Goal: Transaction & Acquisition: Obtain resource

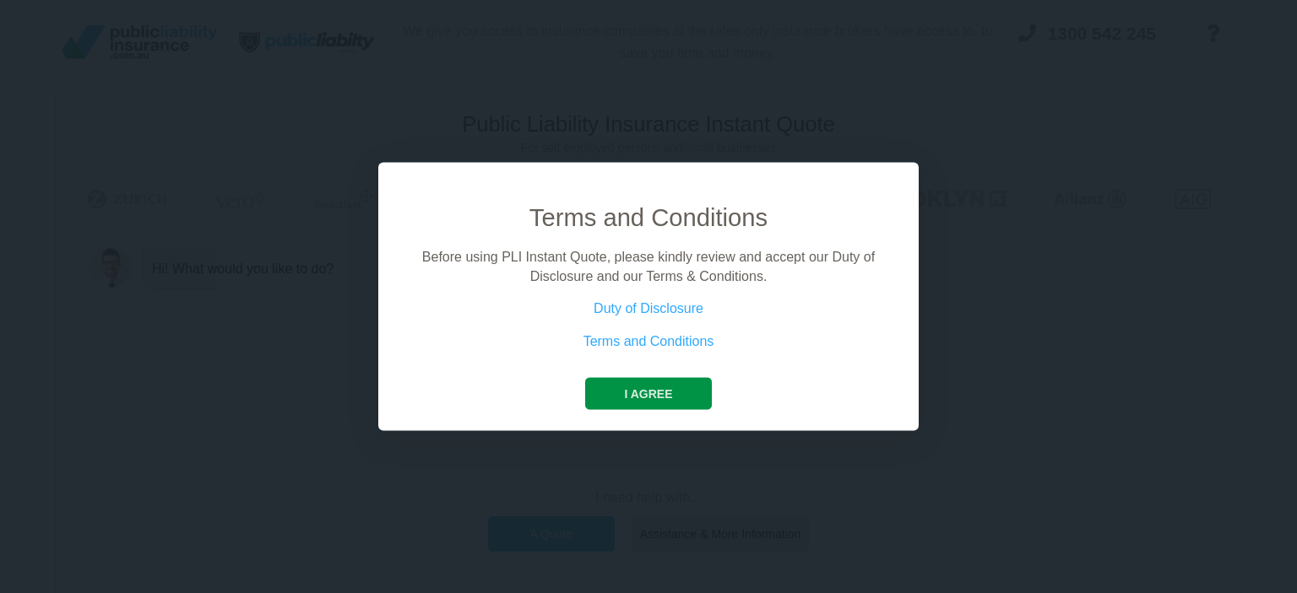
click at [653, 384] on button "I agree" at bounding box center [648, 394] width 126 height 32
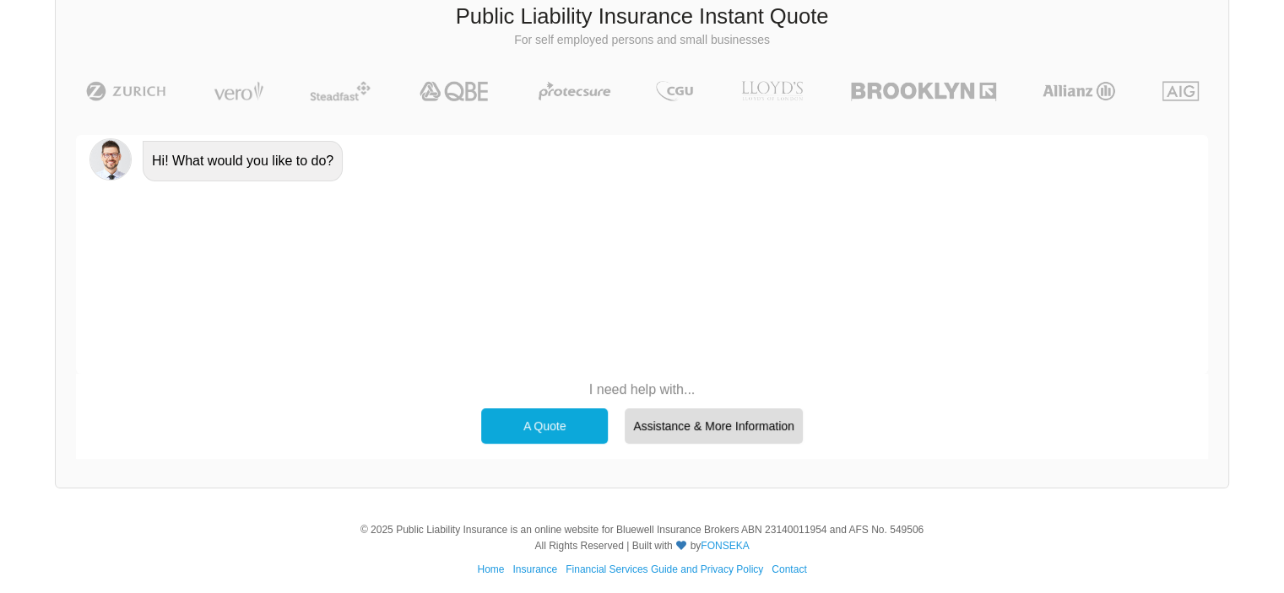
scroll to position [116, 0]
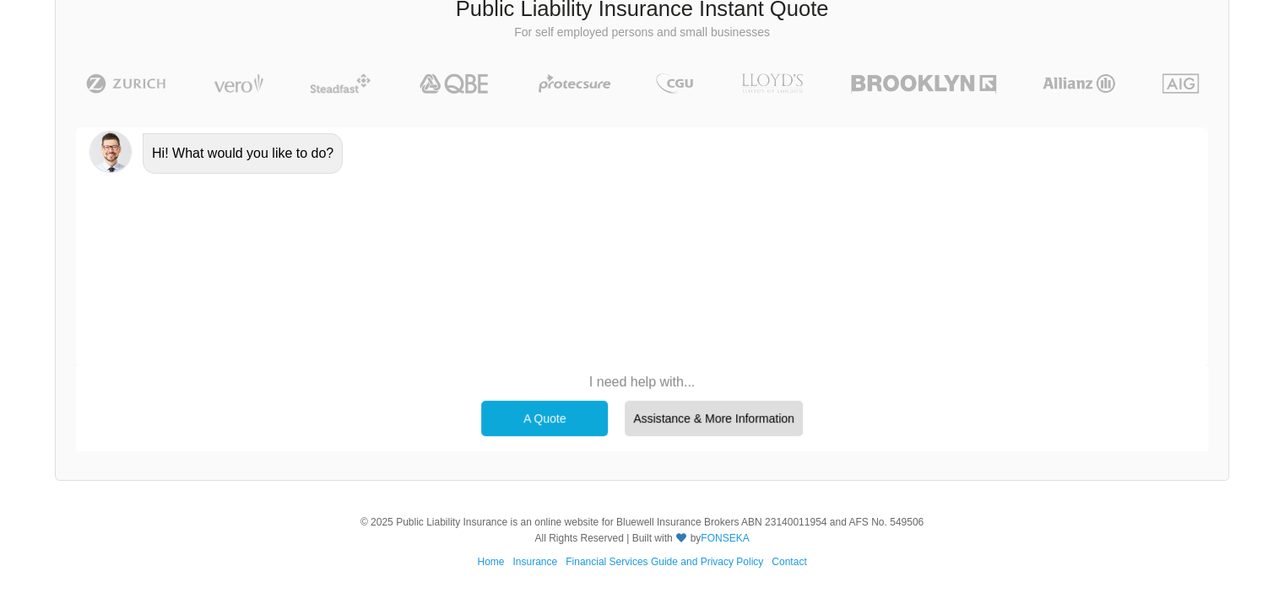
click at [591, 418] on div "A Quote" at bounding box center [544, 418] width 127 height 35
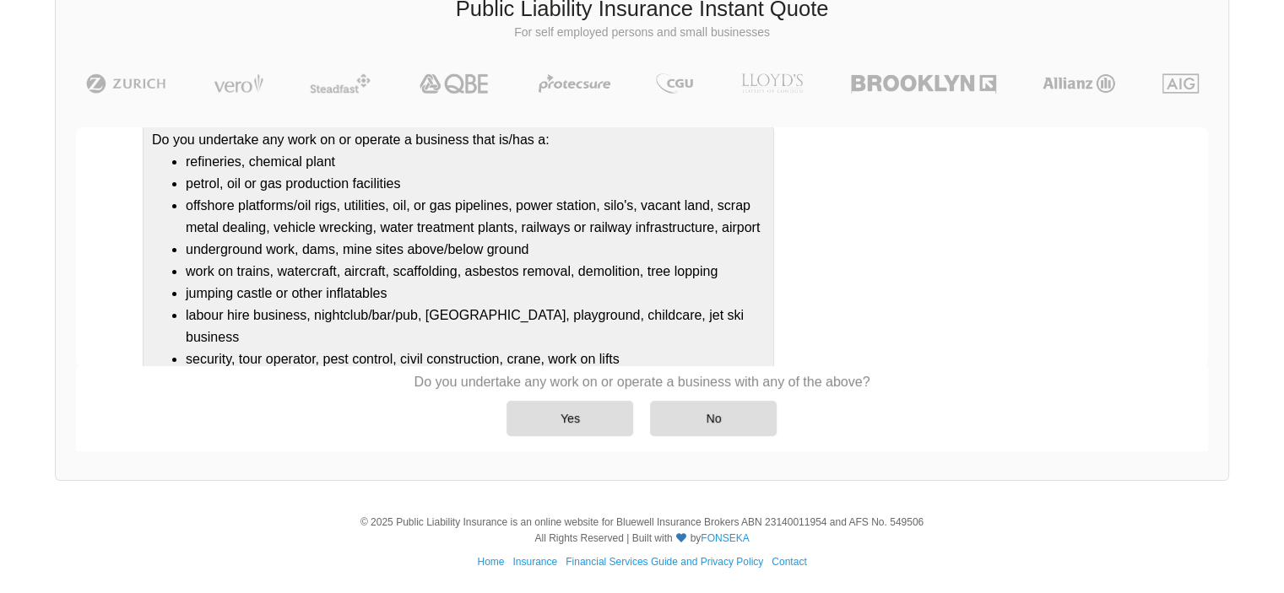
scroll to position [204, 0]
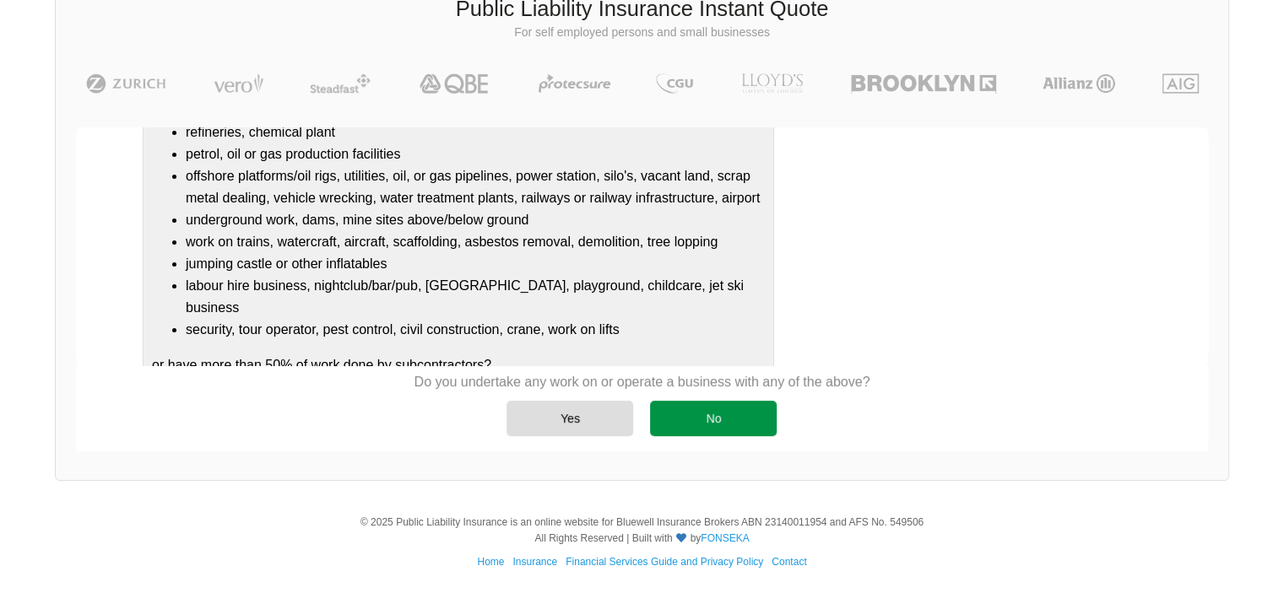
click at [706, 425] on div "No" at bounding box center [713, 418] width 127 height 35
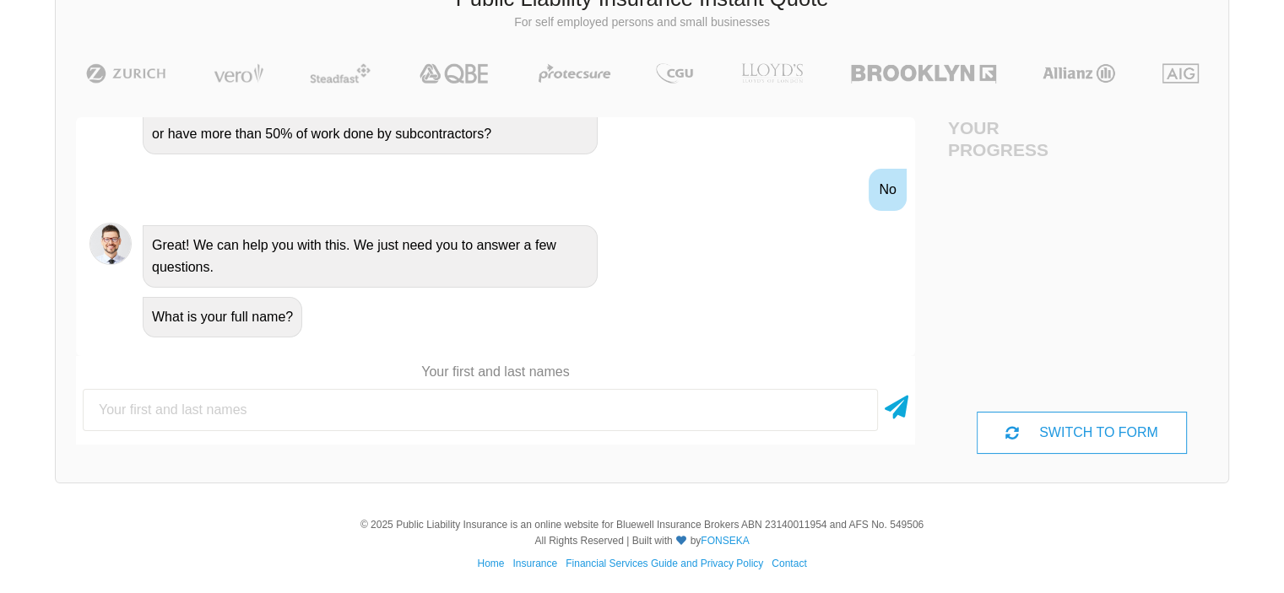
scroll to position [128, 0]
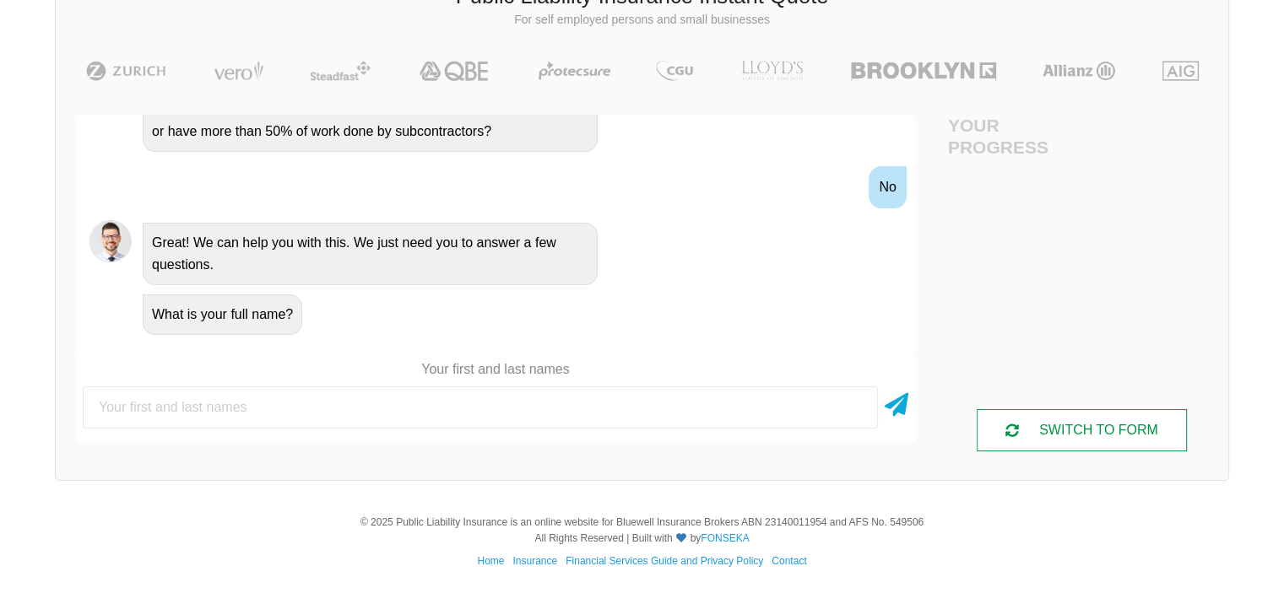
click at [1081, 424] on div "SWITCH TO FORM" at bounding box center [1081, 430] width 209 height 42
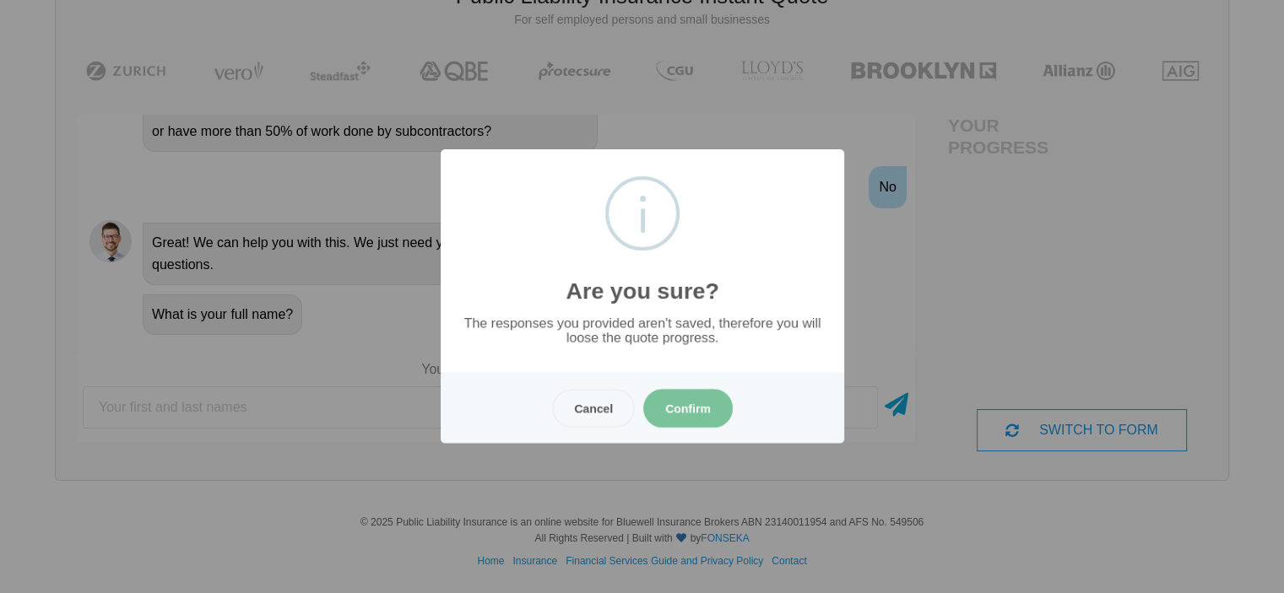
click at [711, 422] on button "Confirm" at bounding box center [687, 408] width 89 height 39
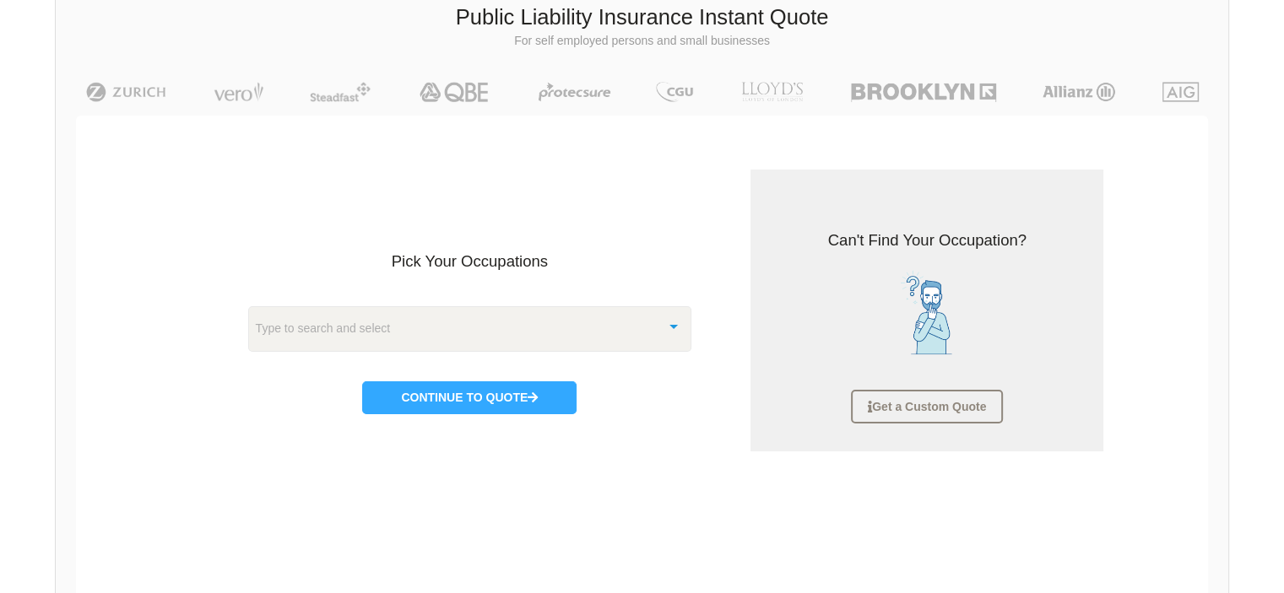
scroll to position [211, 0]
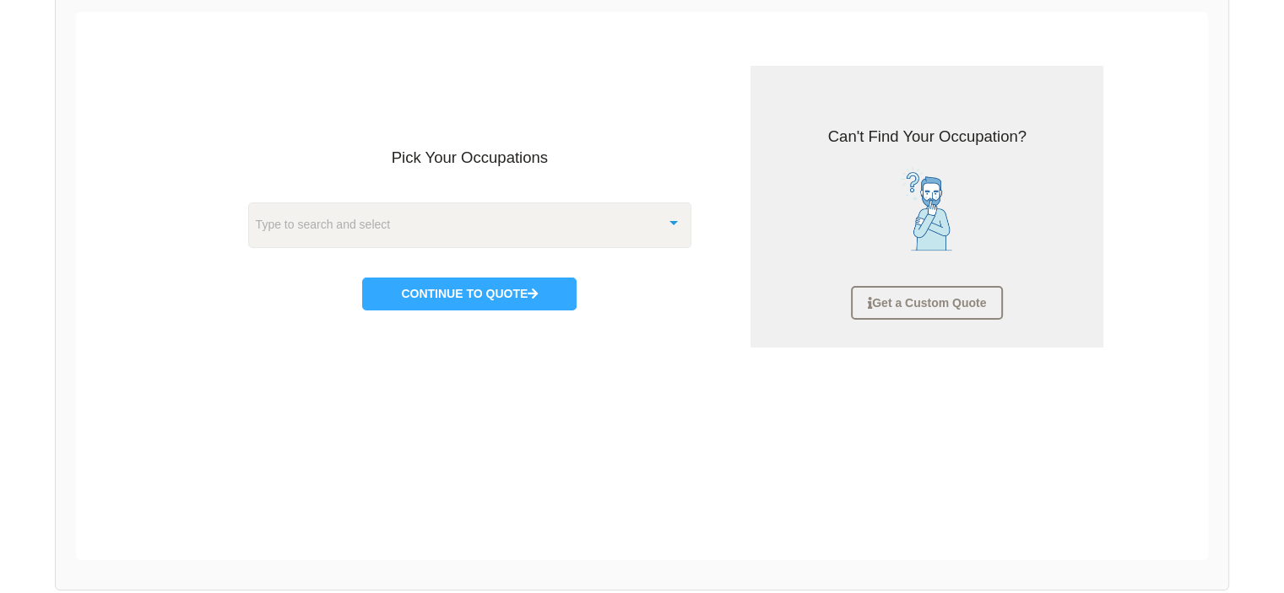
click at [659, 222] on div at bounding box center [674, 221] width 34 height 36
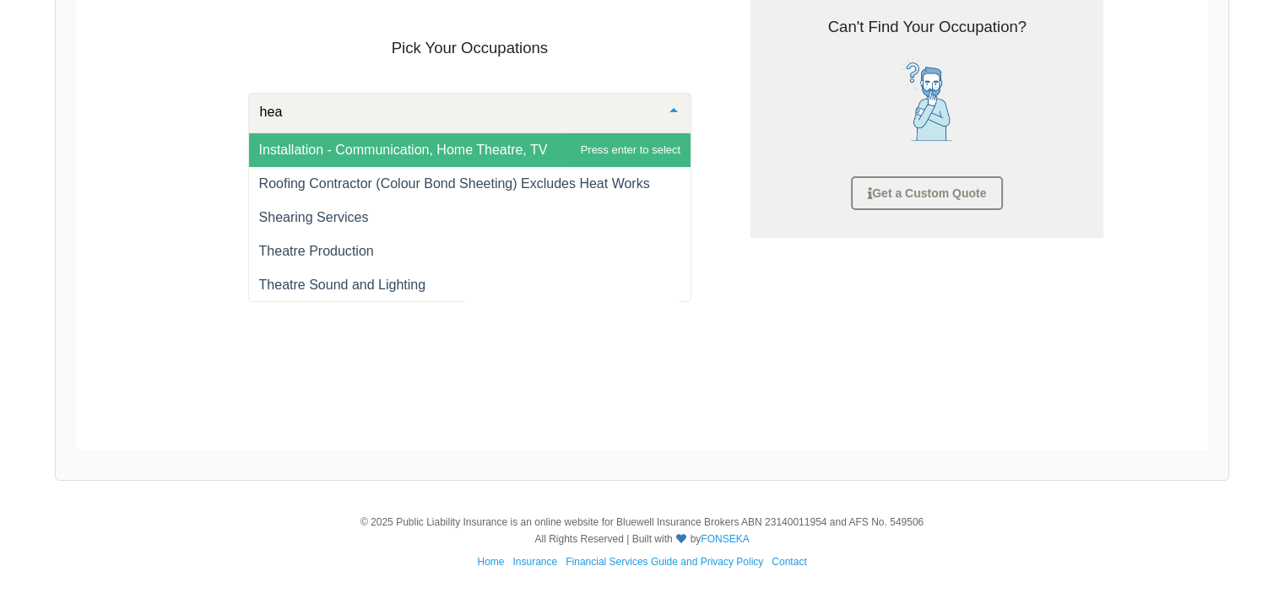
scroll to position [0, 0]
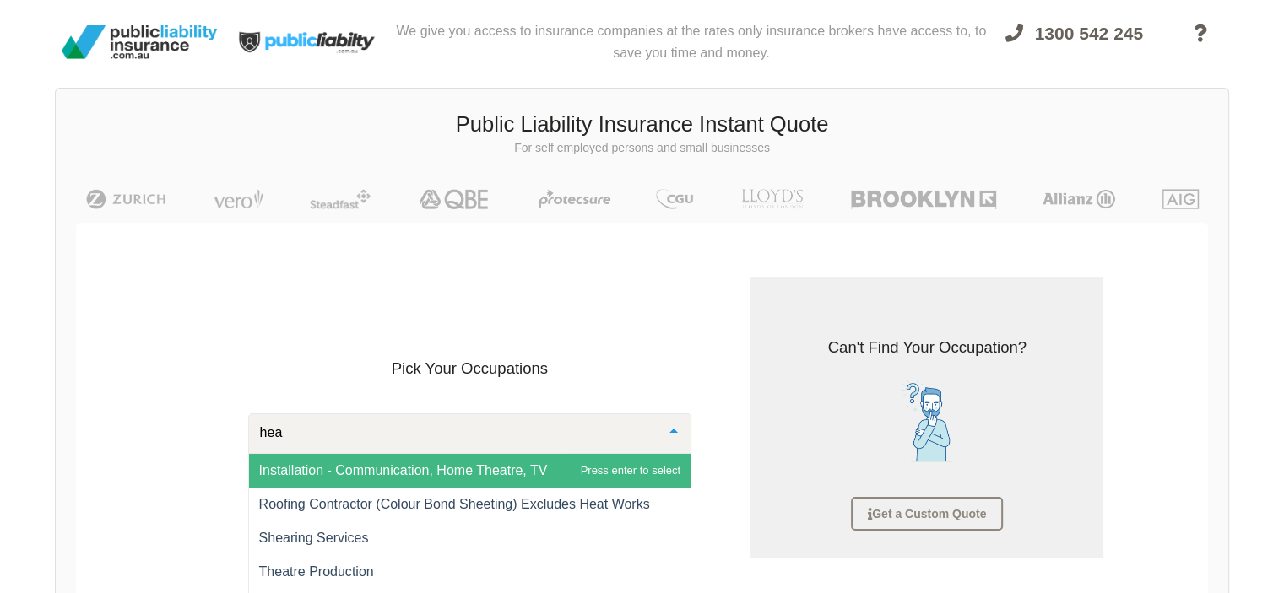
drag, startPoint x: 316, startPoint y: 432, endPoint x: 257, endPoint y: 438, distance: 59.4
click at [257, 438] on input "hea" at bounding box center [457, 433] width 402 height 17
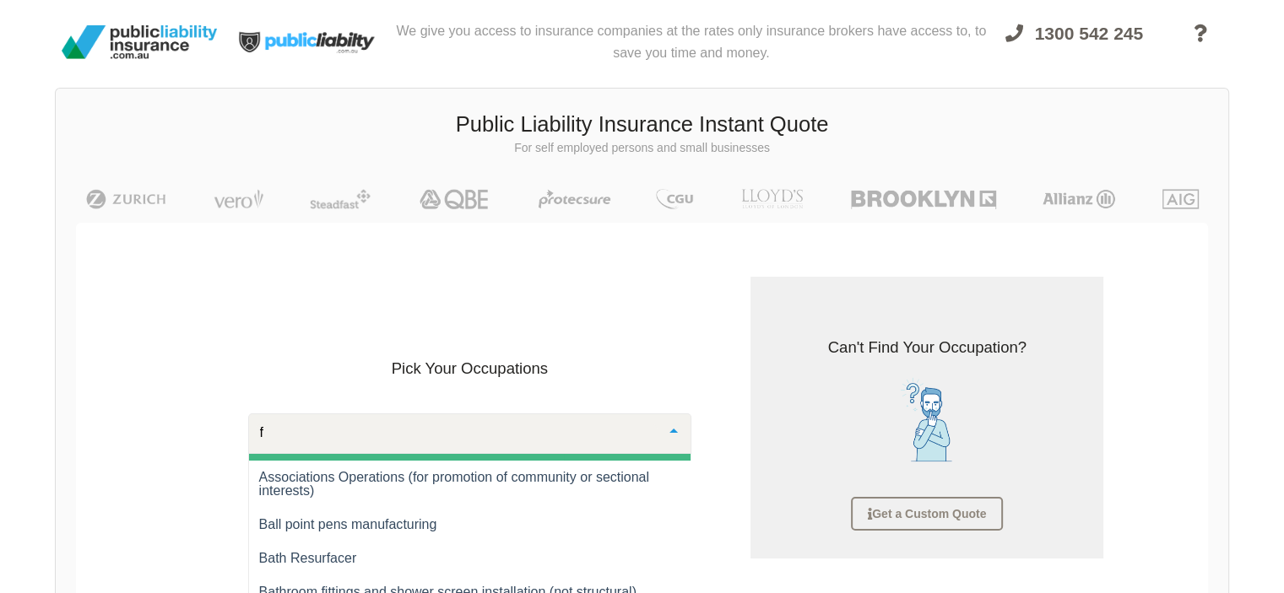
scroll to position [203, 0]
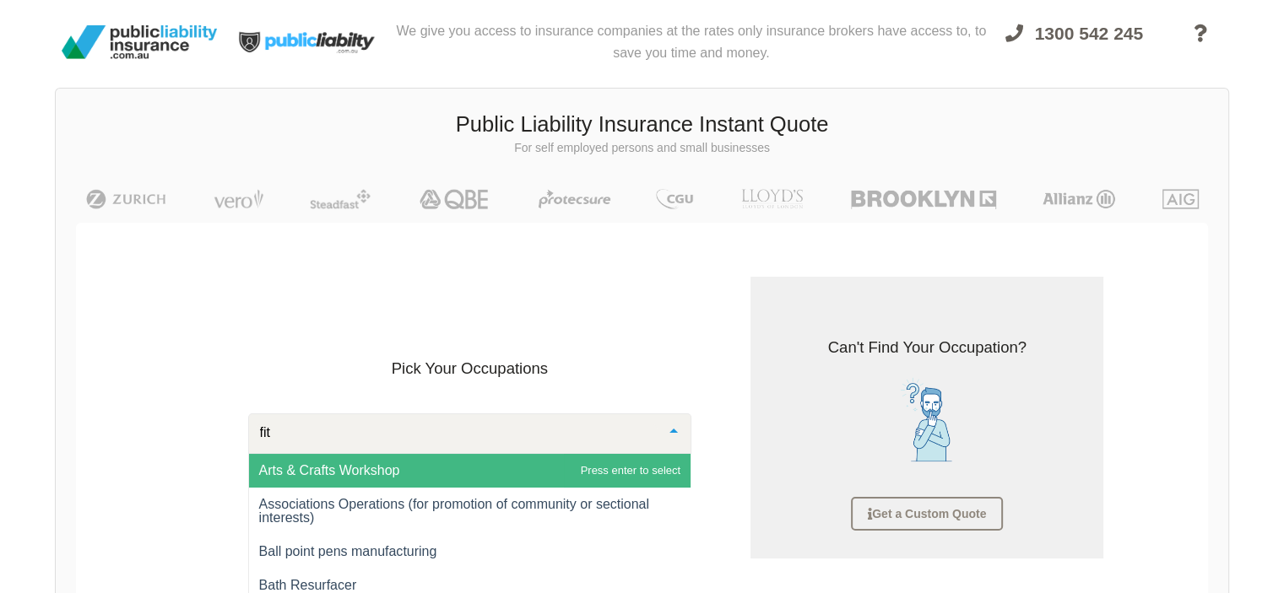
type input "fitn"
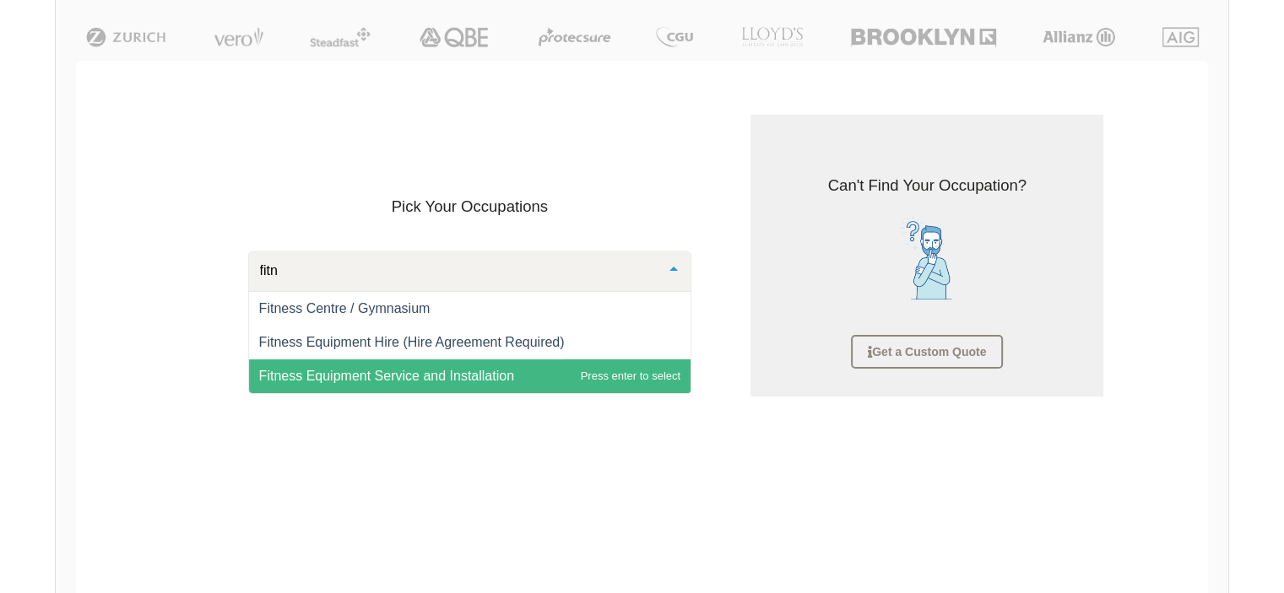
scroll to position [169, 0]
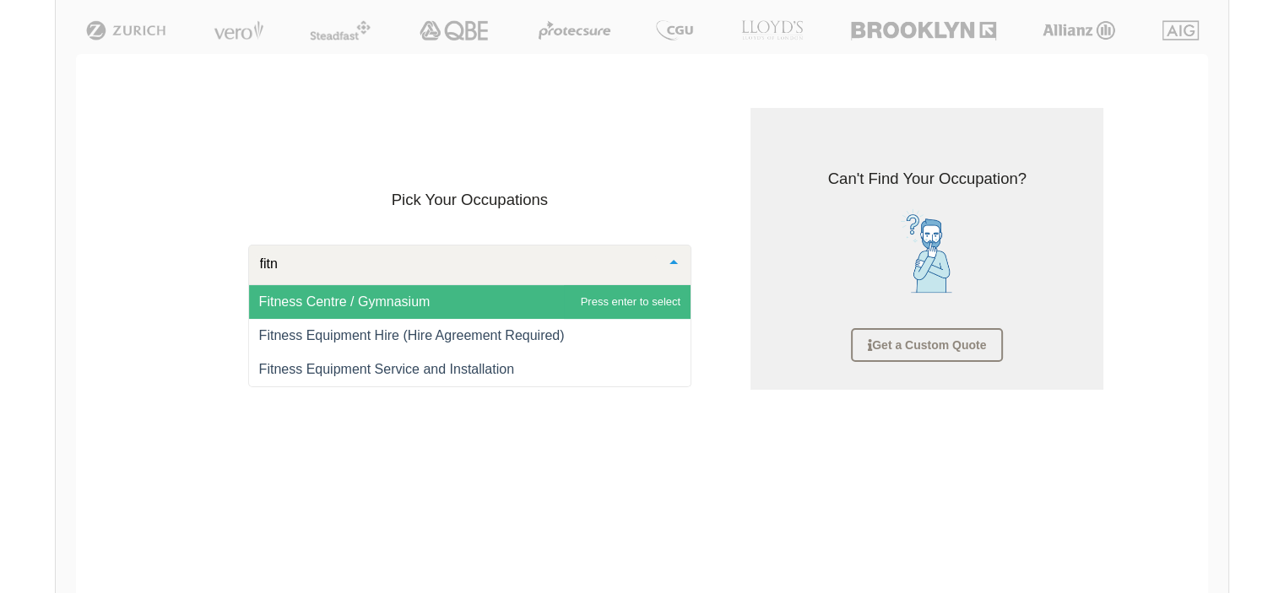
click at [305, 308] on span "Fitness Centre / Gymnasium" at bounding box center [344, 302] width 171 height 14
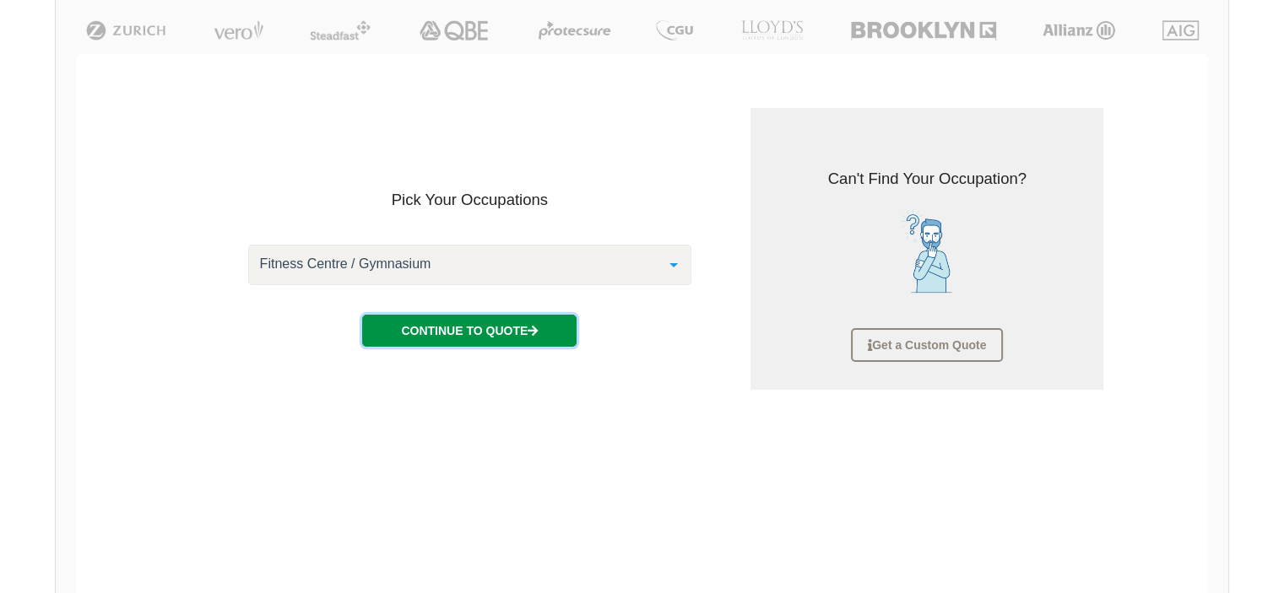
click at [491, 342] on button "Continue to Quote" at bounding box center [469, 331] width 214 height 32
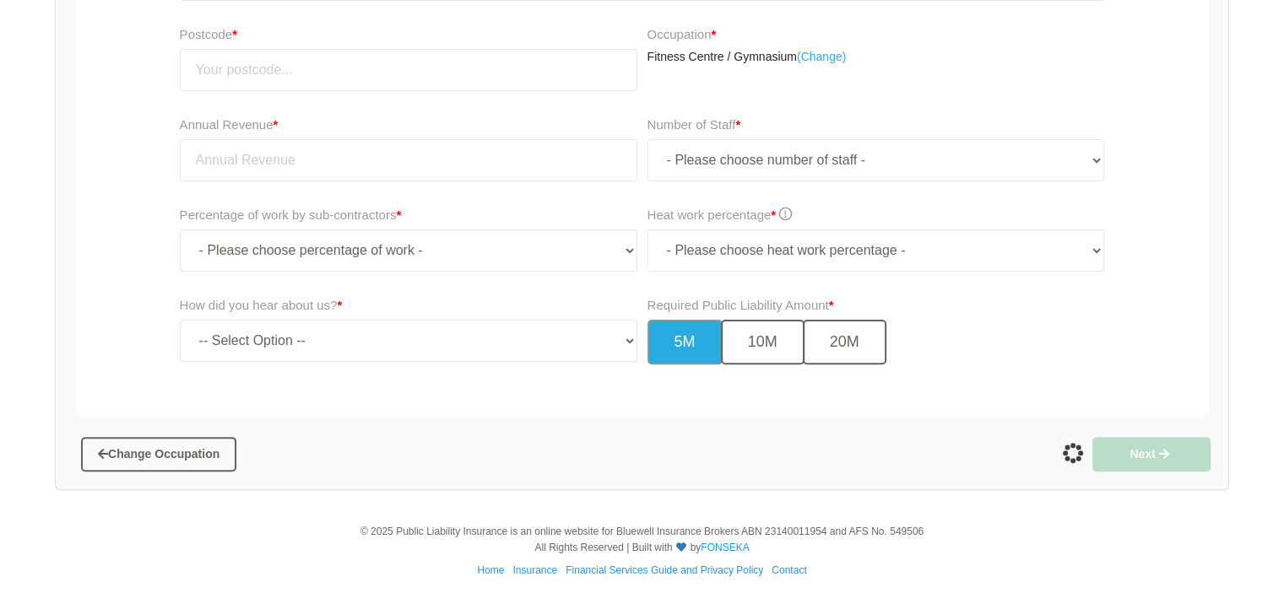
scroll to position [469, 0]
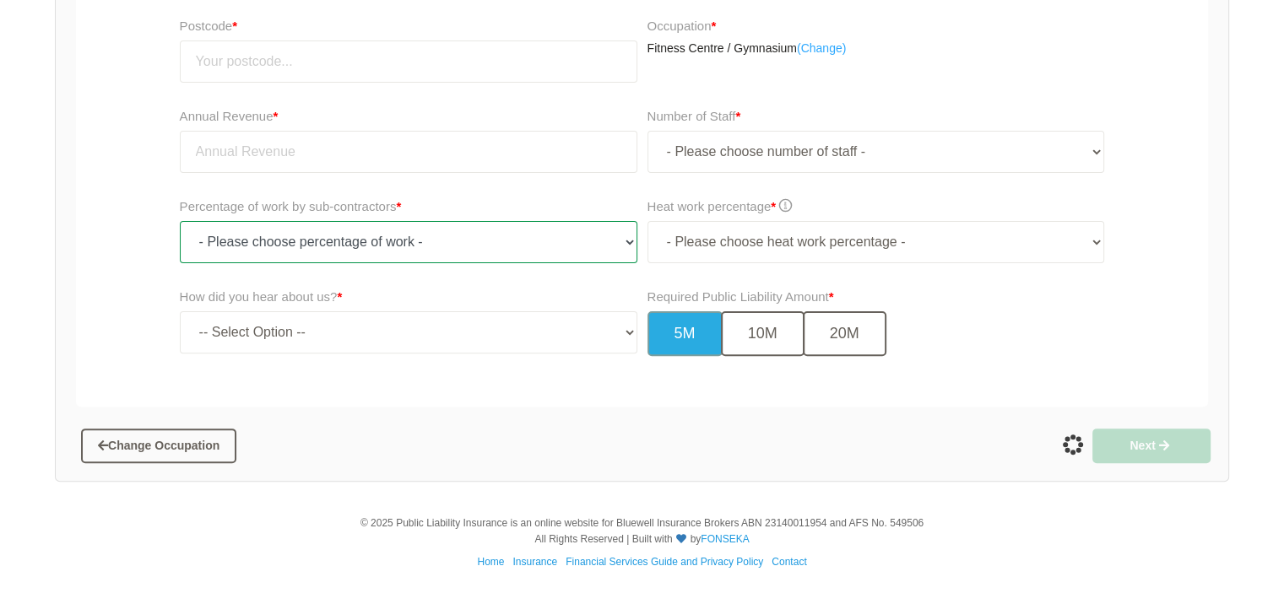
click at [610, 248] on select "- Please choose percentage of work - 0% 0 to 9.99% 10% to 19.99% 20% to 29.99% …" at bounding box center [409, 242] width 458 height 42
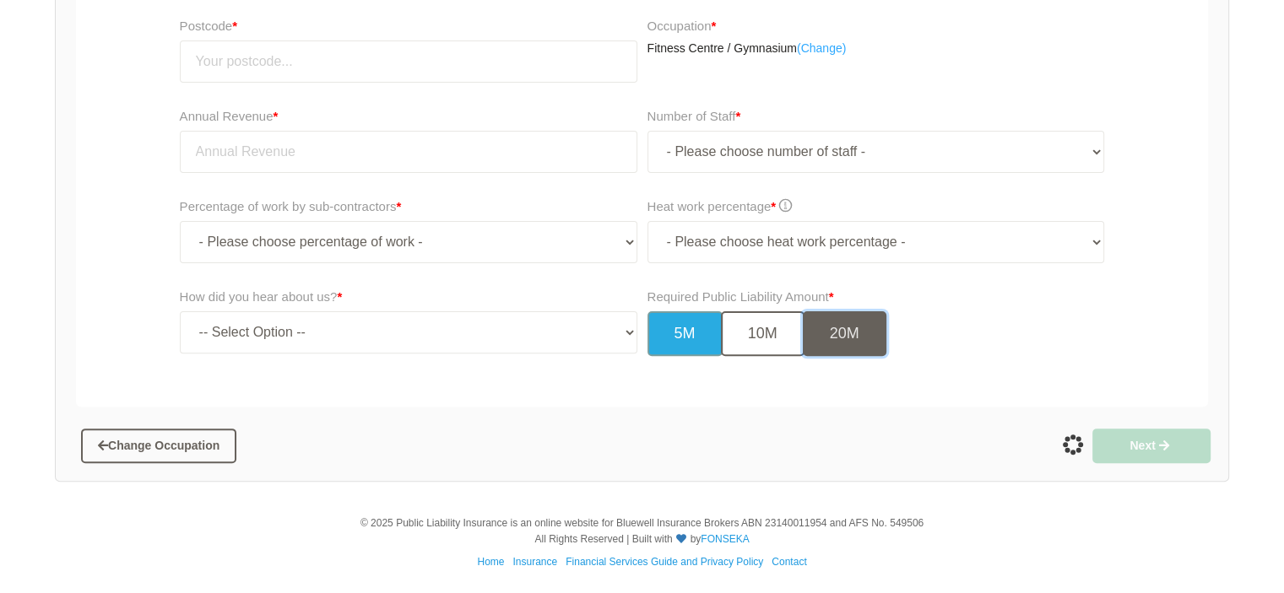
click at [844, 340] on button "20M" at bounding box center [845, 333] width 84 height 45
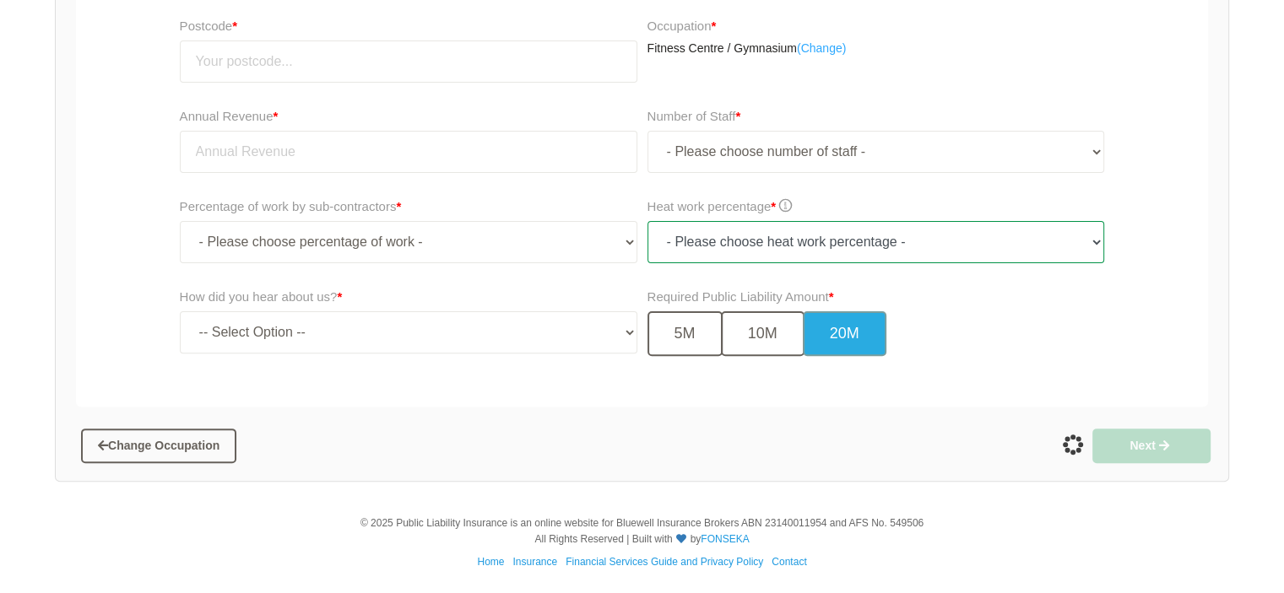
click at [996, 248] on select "- Please choose heat work percentage - 0% 0 to 5% Above 5%" at bounding box center [876, 242] width 458 height 42
select select "0"
click at [647, 221] on select "- Please choose heat work percentage - 0% 0 to 5% Above 5%" at bounding box center [876, 242] width 458 height 42
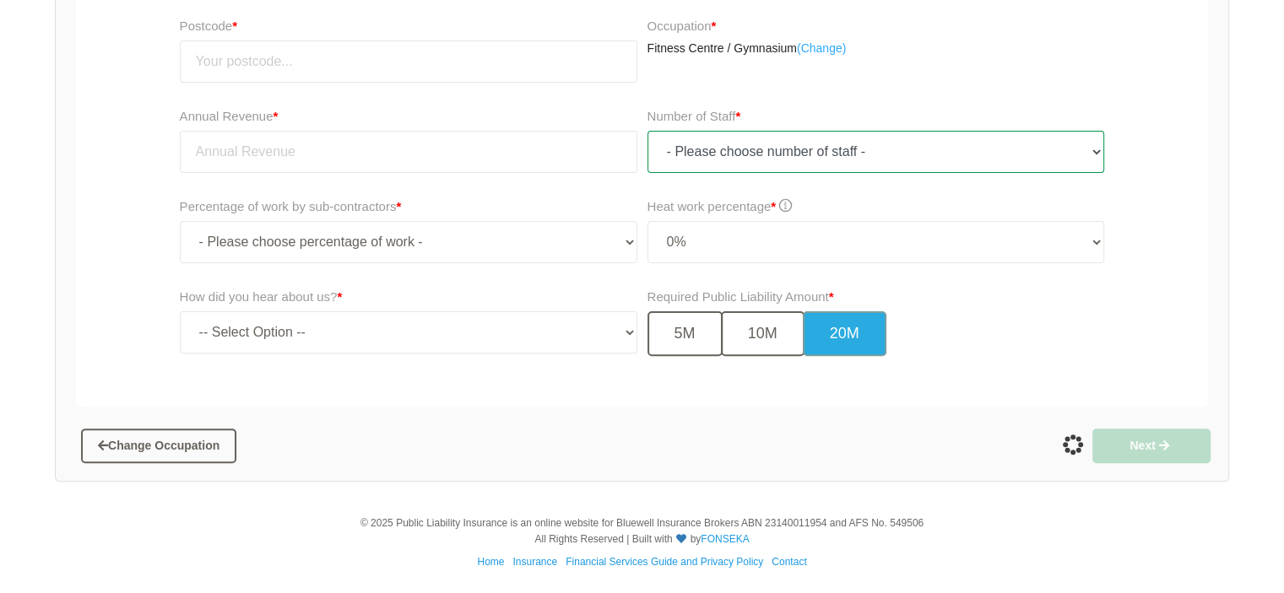
click at [737, 151] on select "- Please choose number of staff - 1 2 3 4 5 6 7 8 9 10 11+" at bounding box center [876, 152] width 458 height 42
select select "2"
click at [647, 131] on select "- Please choose number of staff - 1 2 3 4 5 6 7 8 9 10 11+" at bounding box center [876, 152] width 458 height 42
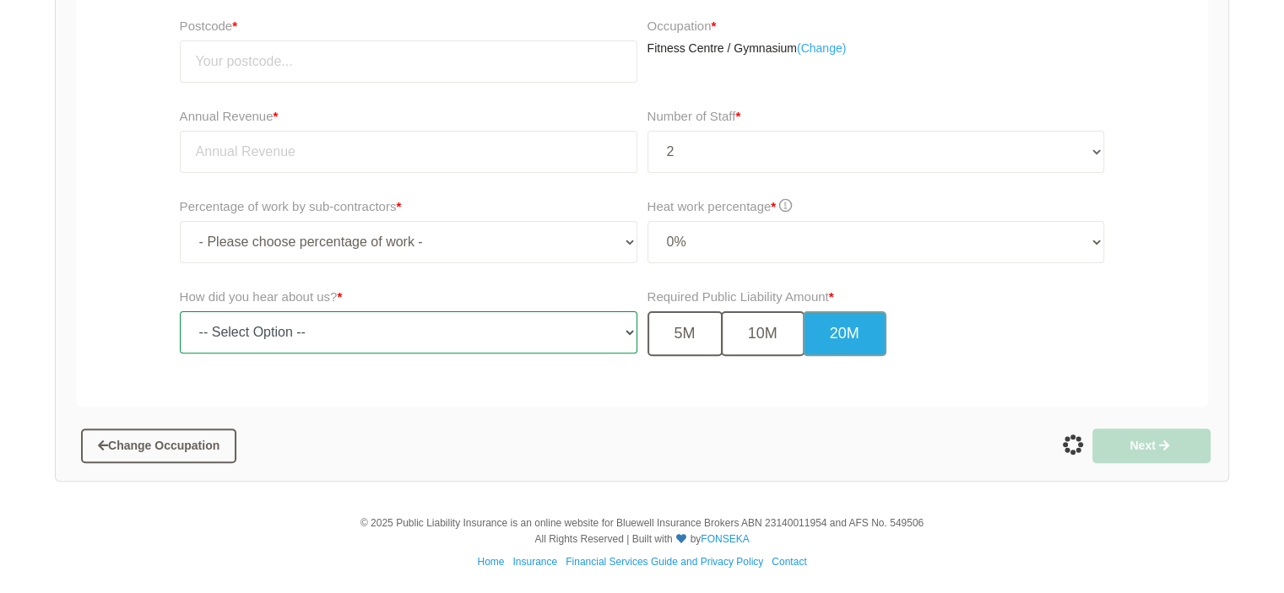
click at [409, 331] on select "-- Select Option -- TV Commercial Google Search Bing Search Referred by Someone…" at bounding box center [409, 332] width 458 height 42
select select "google"
click at [180, 311] on select "-- Select Option -- TV Commercial Google Search Bing Search Referred by Someone…" at bounding box center [409, 332] width 458 height 42
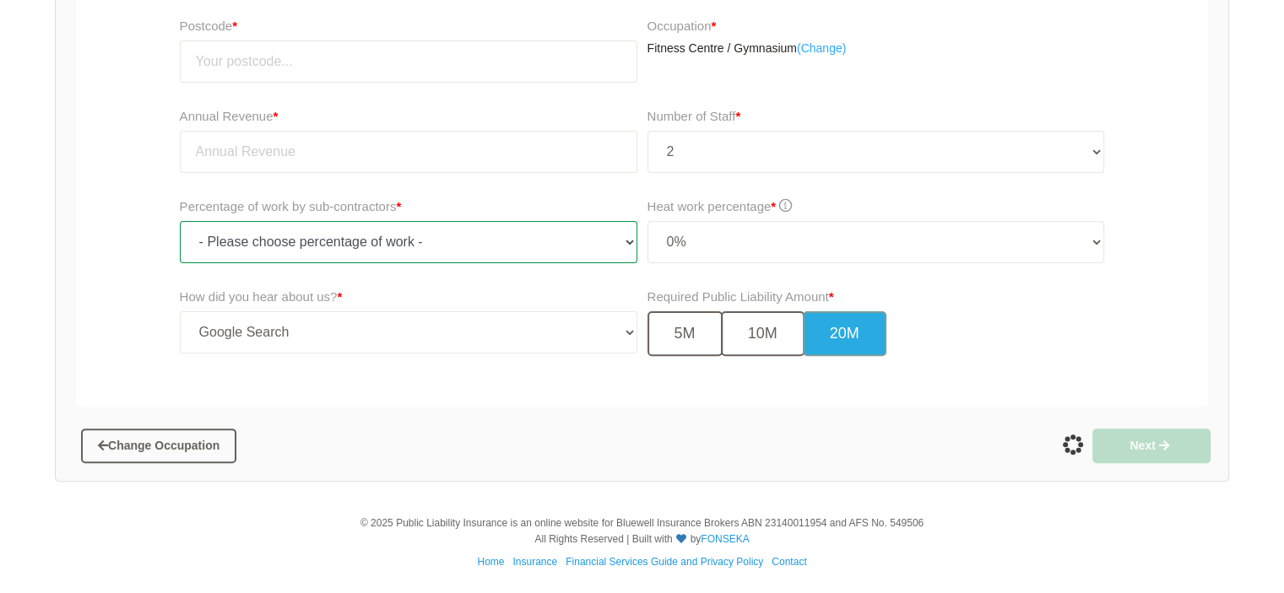
click at [348, 238] on select "- Please choose percentage of work - 0% 0 to 9.99% 10% to 19.99% 20% to 29.99% …" at bounding box center [409, 242] width 458 height 42
select select "0"
click at [180, 221] on select "- Please choose percentage of work - 0% 0 to 9.99% 10% to 19.99% 20% to 29.99% …" at bounding box center [409, 242] width 458 height 42
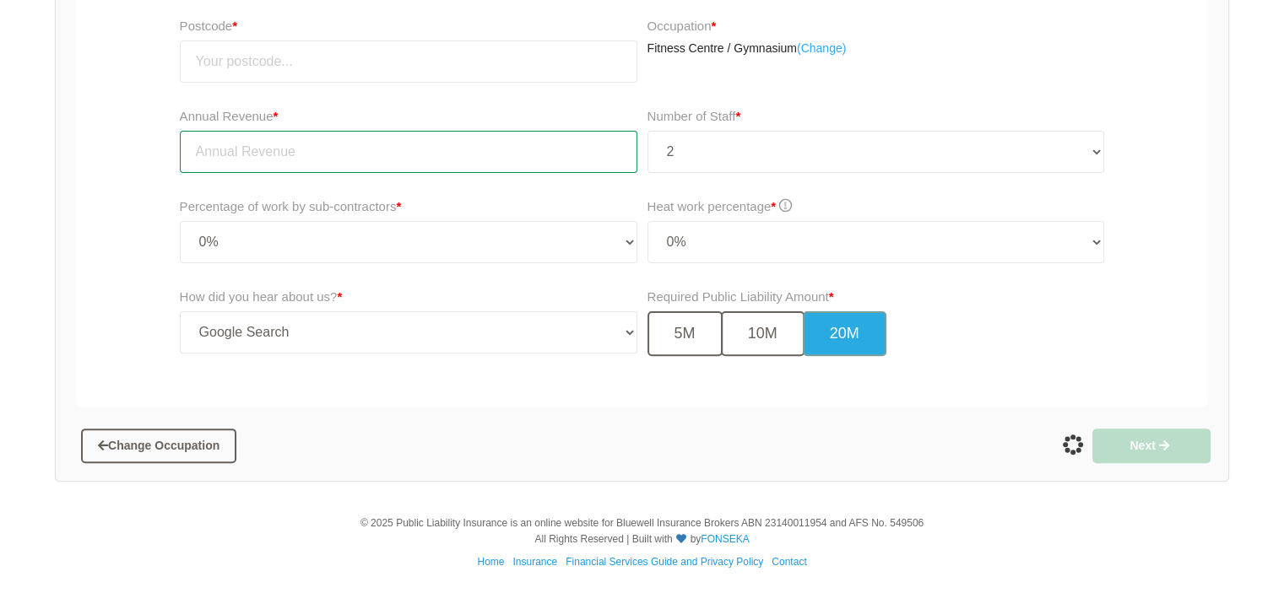
click at [377, 139] on input "tel" at bounding box center [409, 152] width 458 height 42
type input "1"
click at [219, 150] on input "200000" at bounding box center [409, 152] width 458 height 42
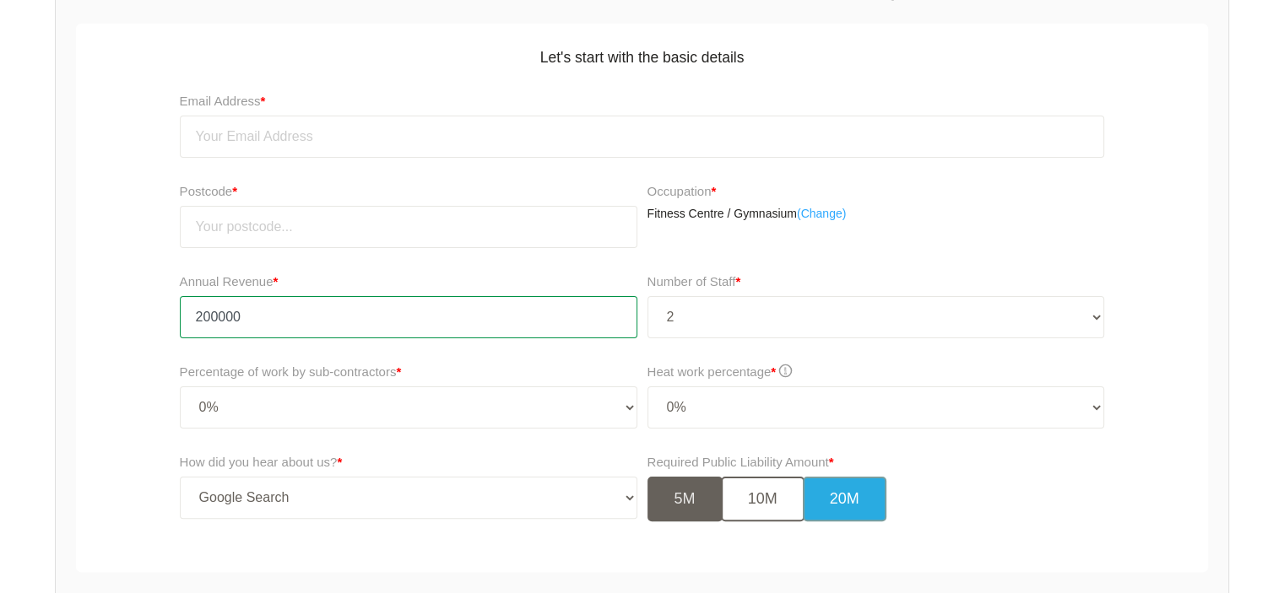
scroll to position [301, 0]
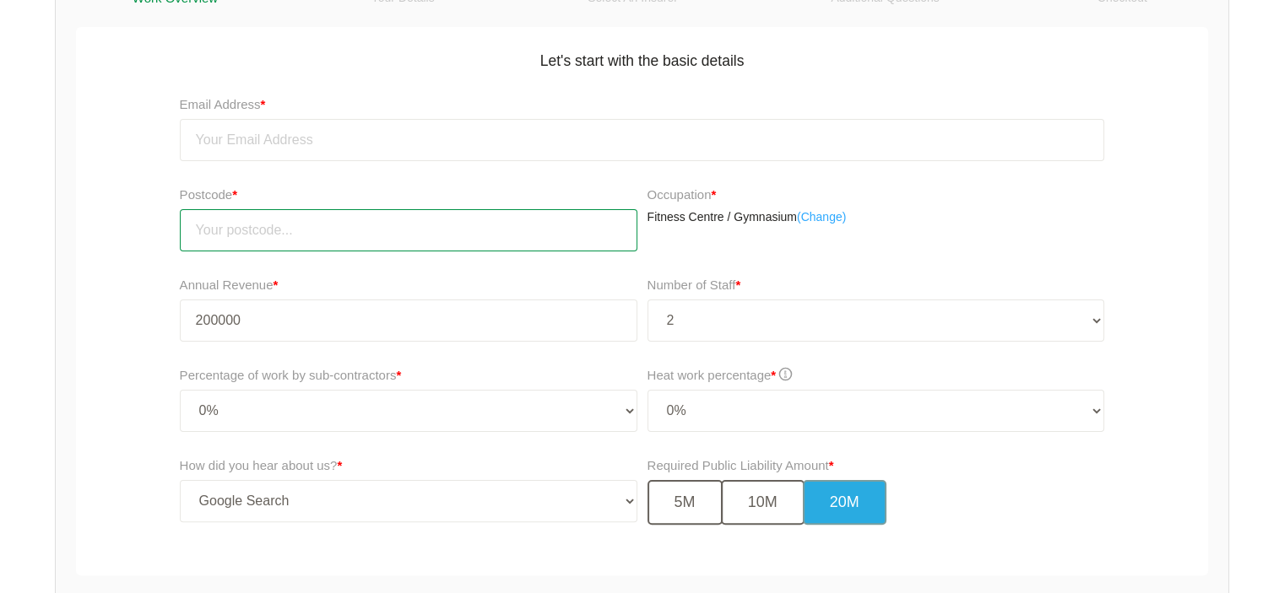
type input "200,000.00"
click at [366, 242] on input "number" at bounding box center [409, 230] width 458 height 42
type input "4006"
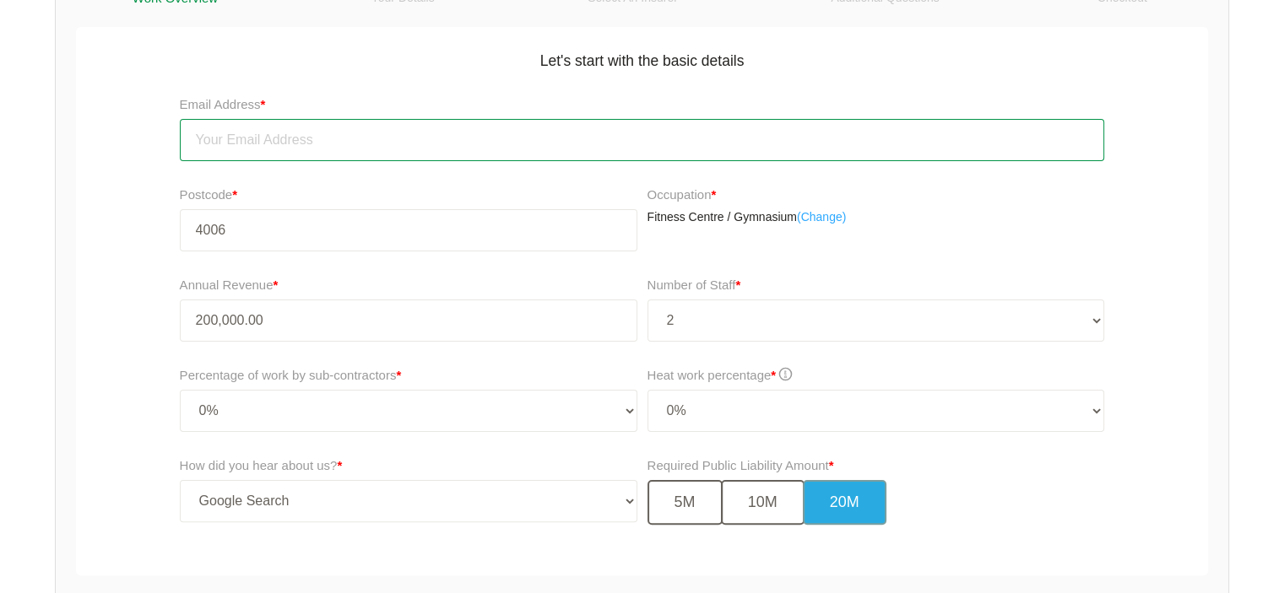
type input "[PERSON_NAME][EMAIL_ADDRESS][DOMAIN_NAME]"
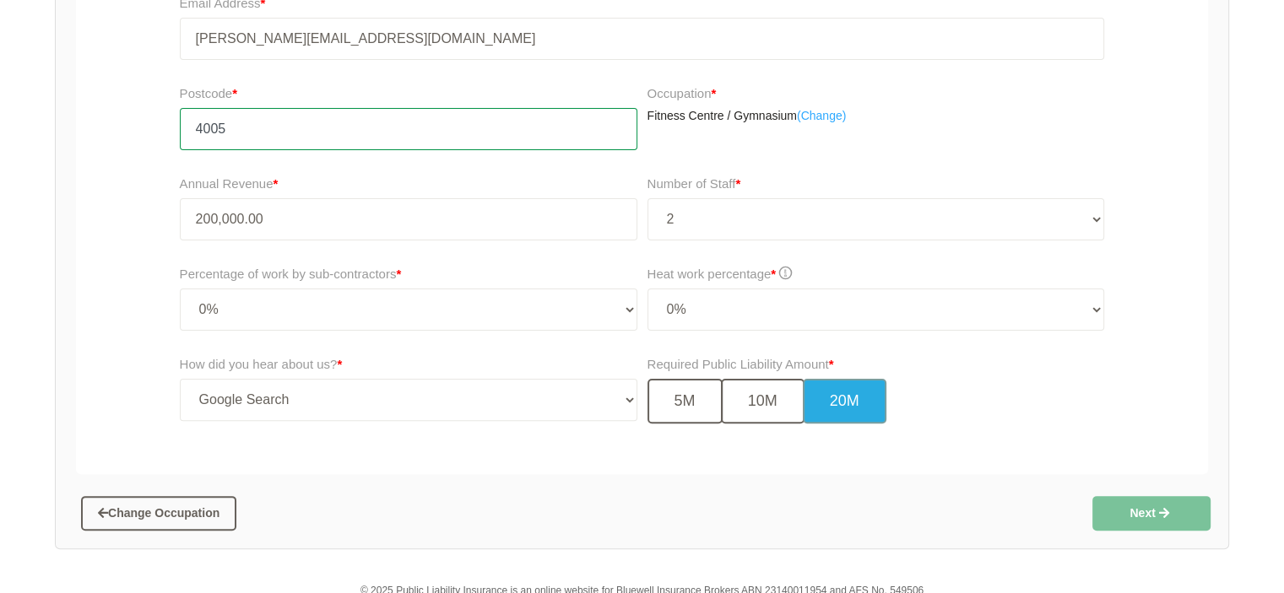
scroll to position [469, 0]
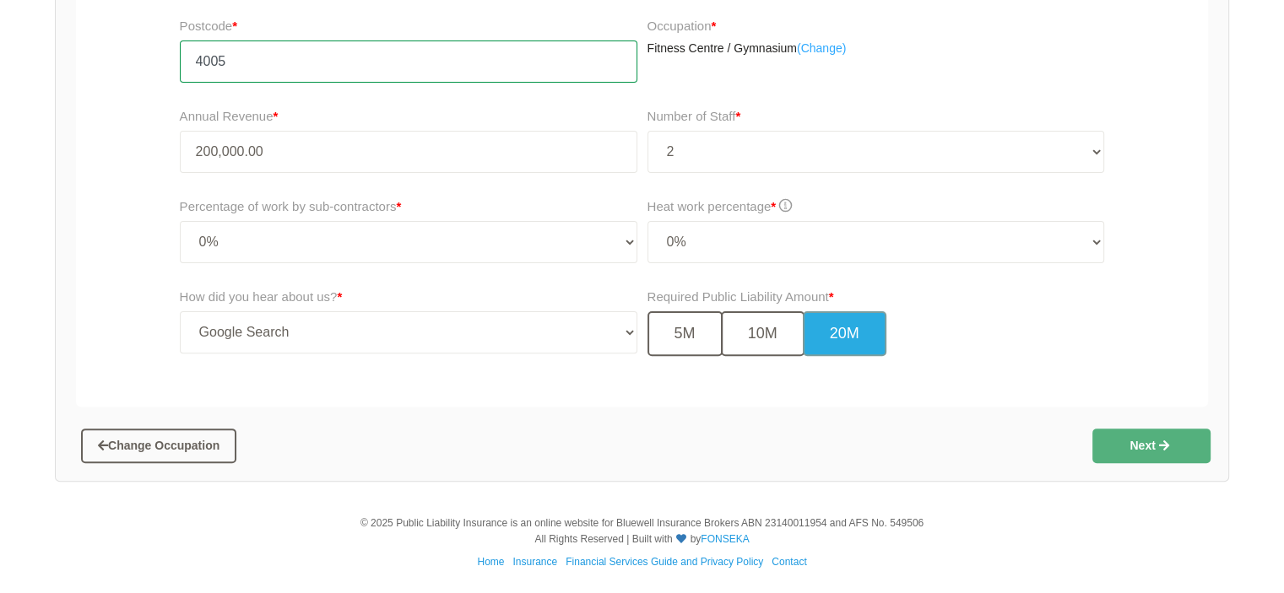
type input "4005"
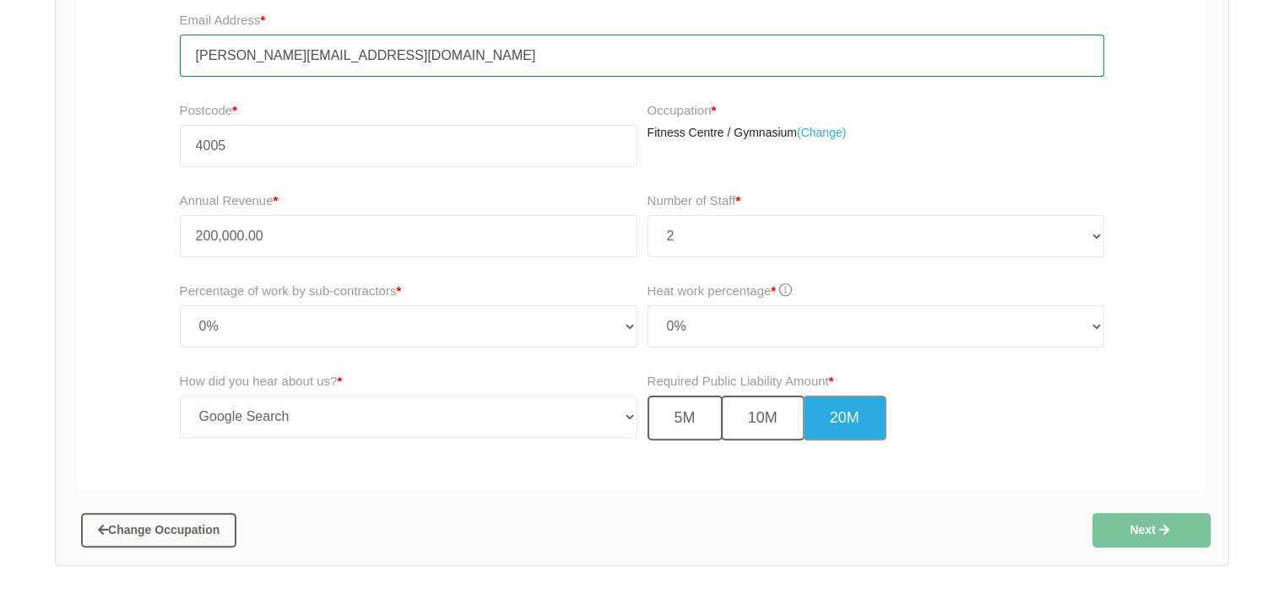
click at [409, 70] on input "[PERSON_NAME][EMAIL_ADDRESS][DOMAIN_NAME]" at bounding box center [642, 56] width 925 height 42
click at [428, 51] on input "[PERSON_NAME][EMAIL_ADDRESS][DOMAIN_NAME]" at bounding box center [642, 56] width 925 height 42
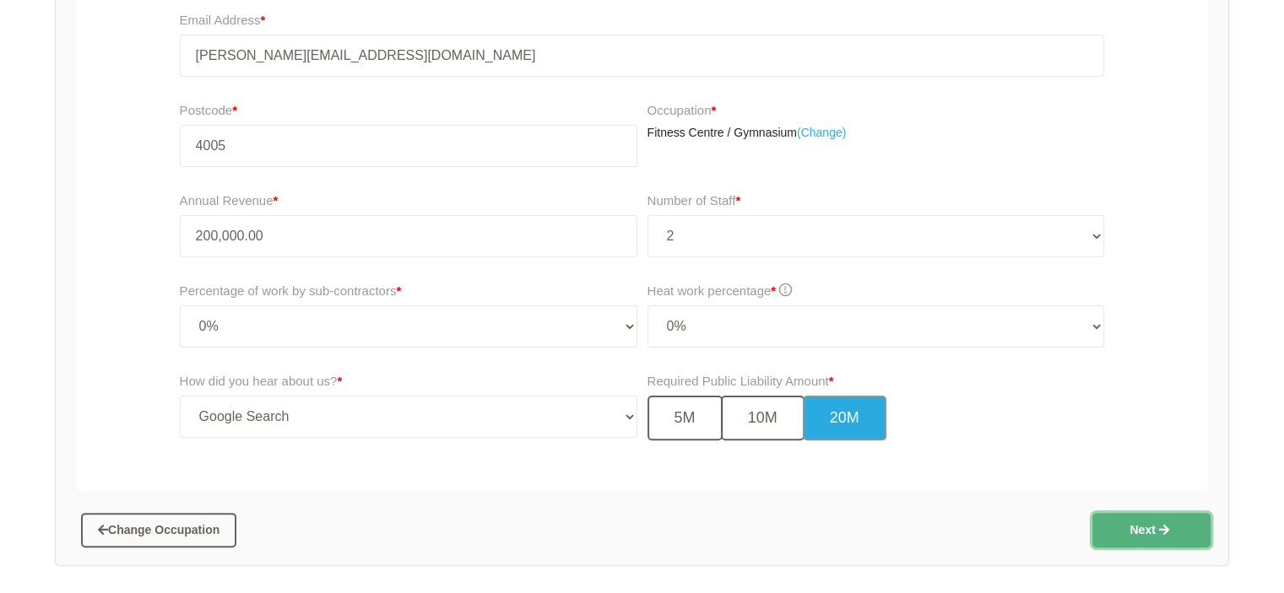
click at [1141, 523] on button "Next" at bounding box center [1151, 530] width 118 height 34
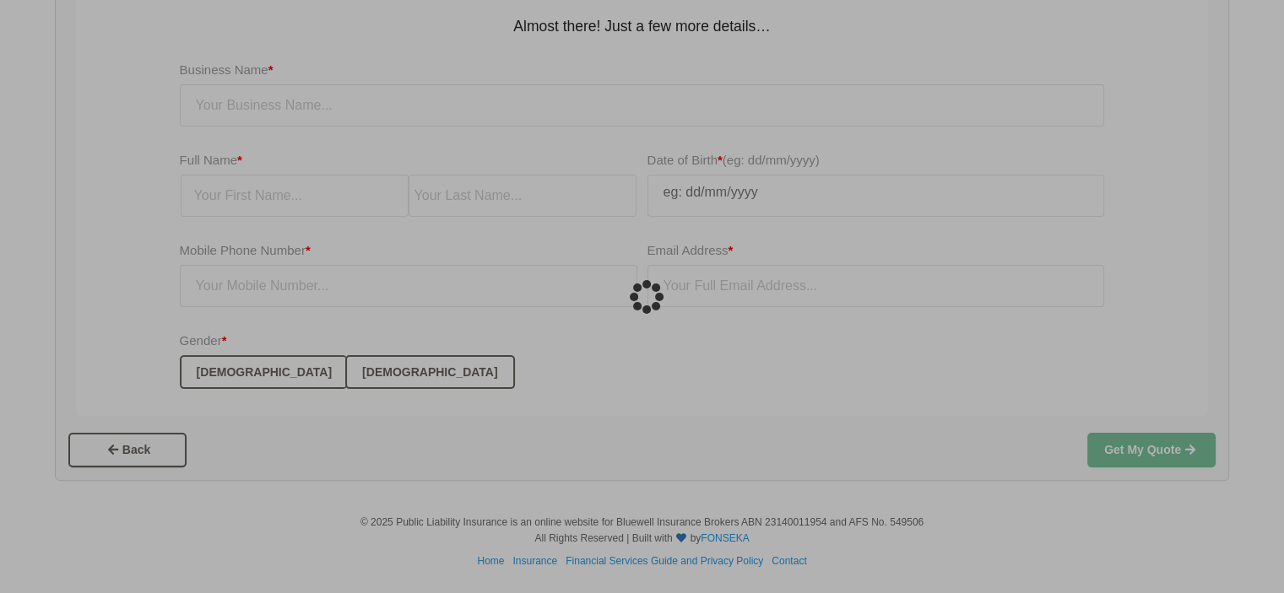
scroll to position [42, 0]
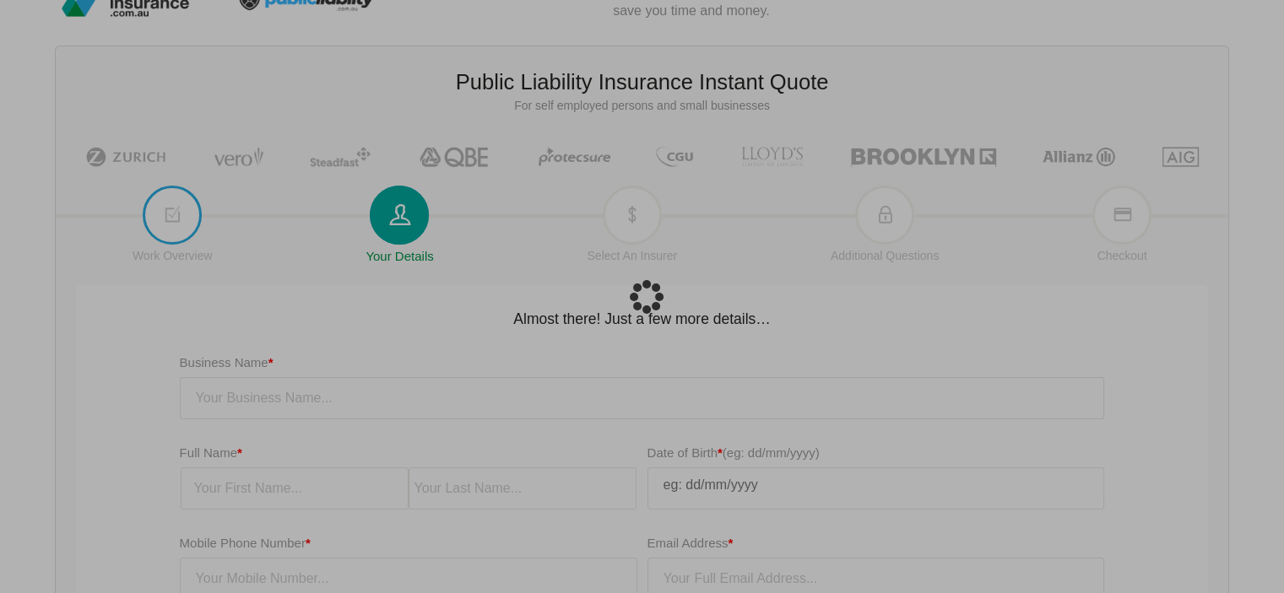
type input "[PERSON_NAME][EMAIL_ADDRESS][DOMAIN_NAME]"
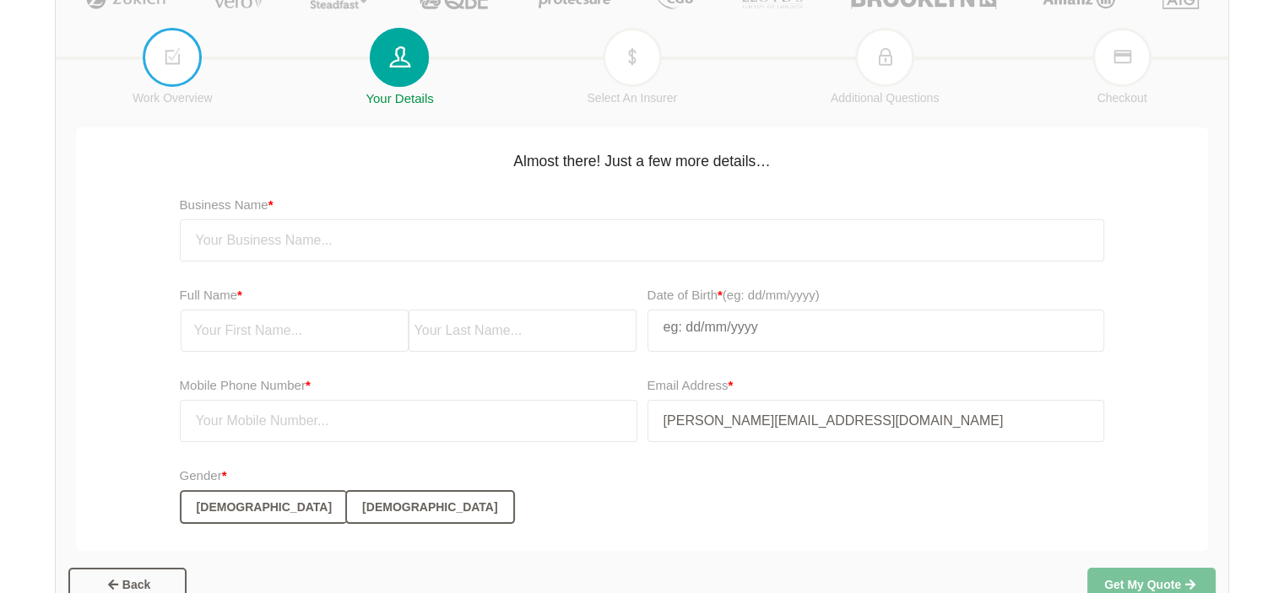
scroll to position [211, 0]
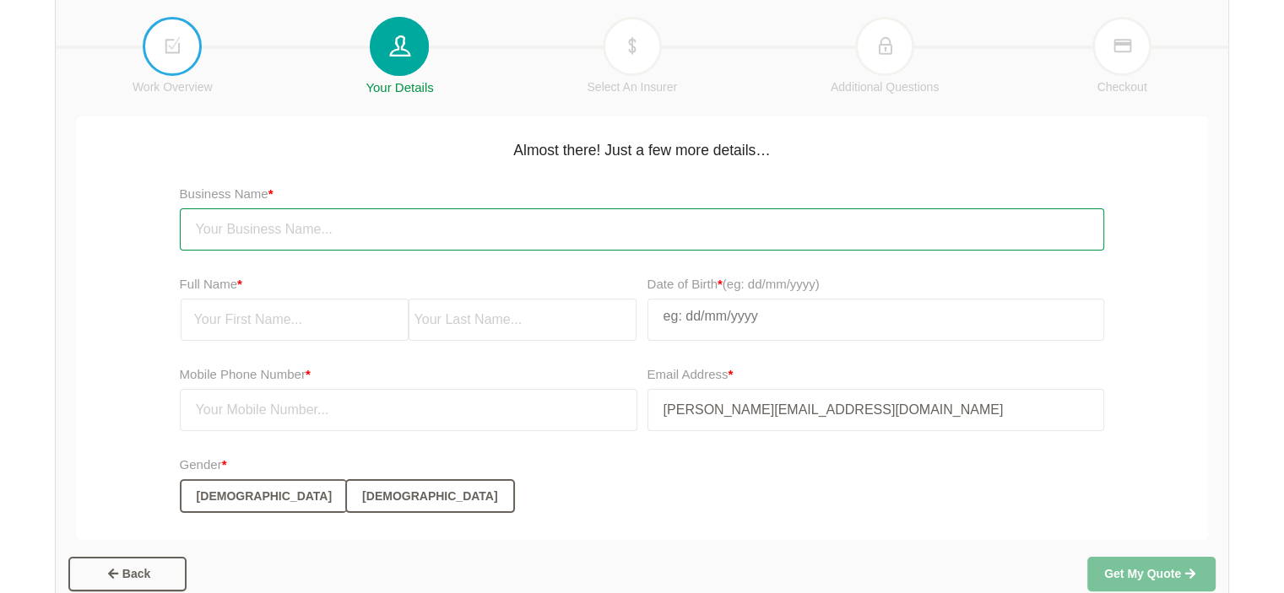
click at [497, 233] on input "text" at bounding box center [642, 230] width 925 height 42
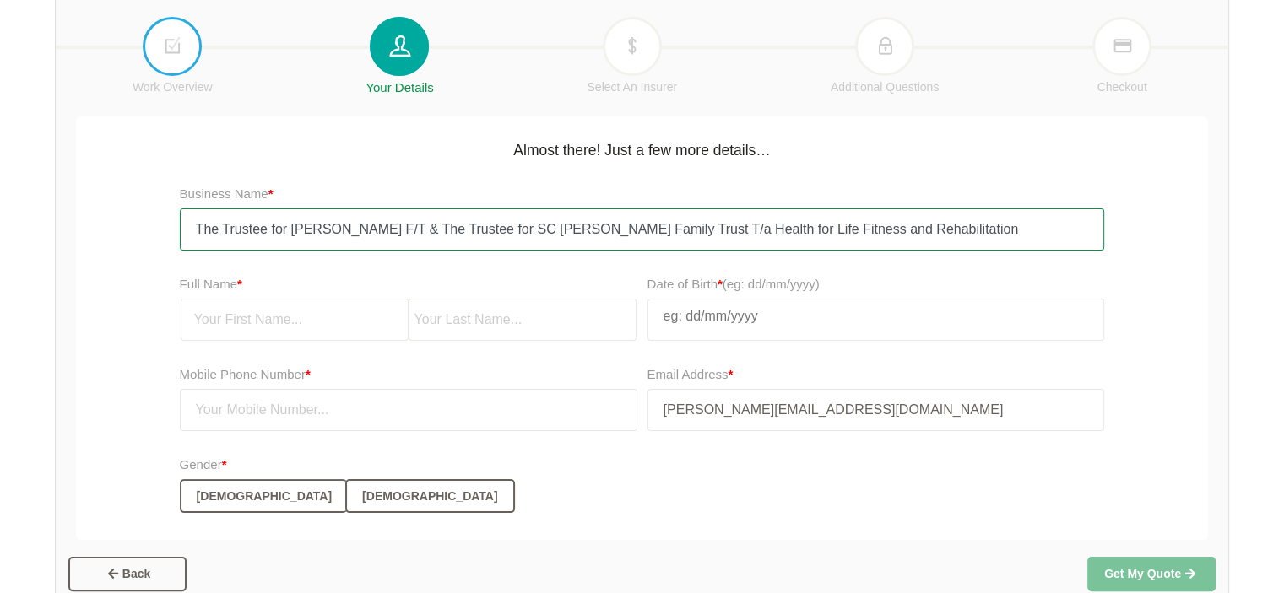
type input "The Trustee for [PERSON_NAME] F/T & The Trustee for SC [PERSON_NAME] Family Tru…"
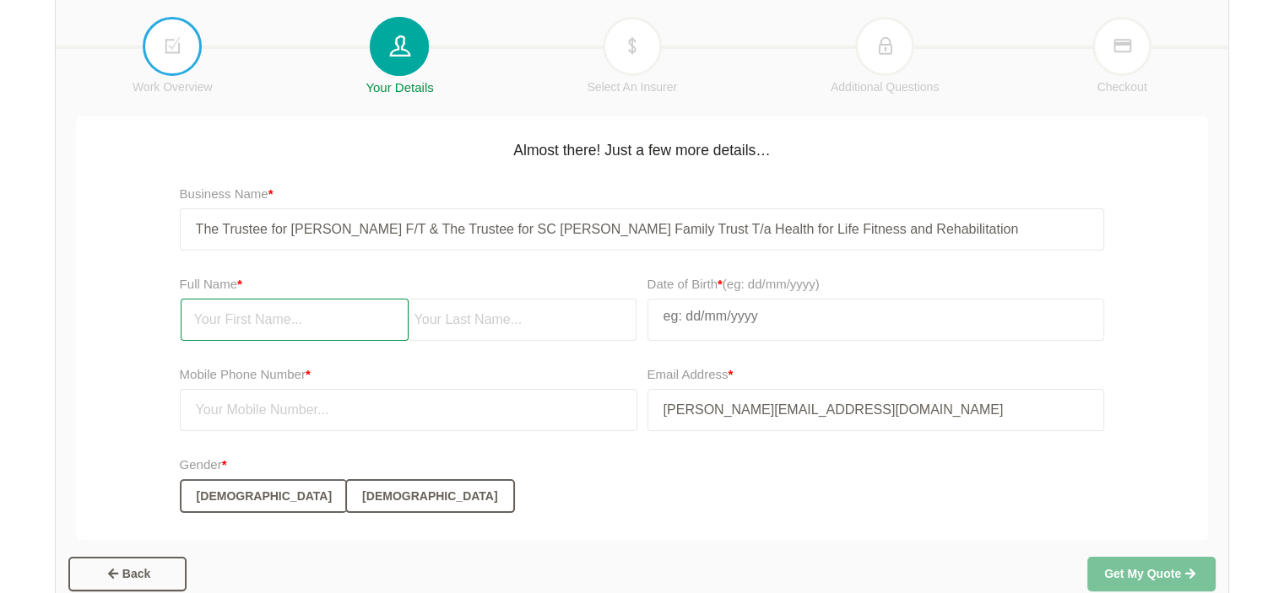
click at [244, 314] on input "text" at bounding box center [295, 320] width 228 height 42
type input "[PERSON_NAME]"
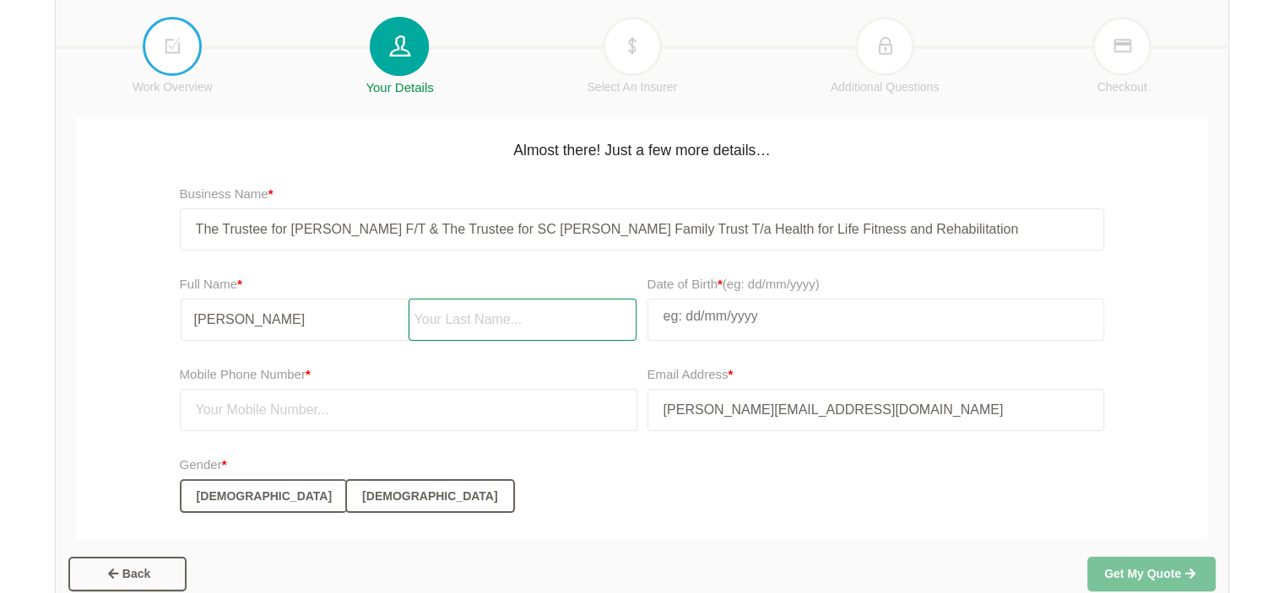
type input "[PERSON_NAME]"
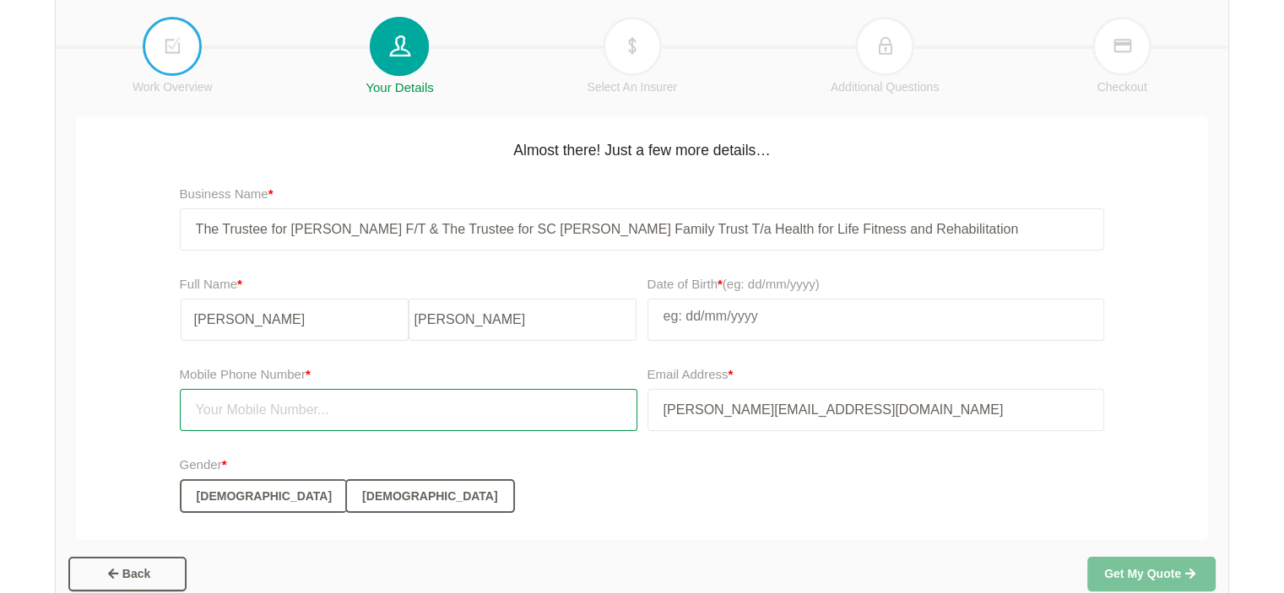
type input "0405506311"
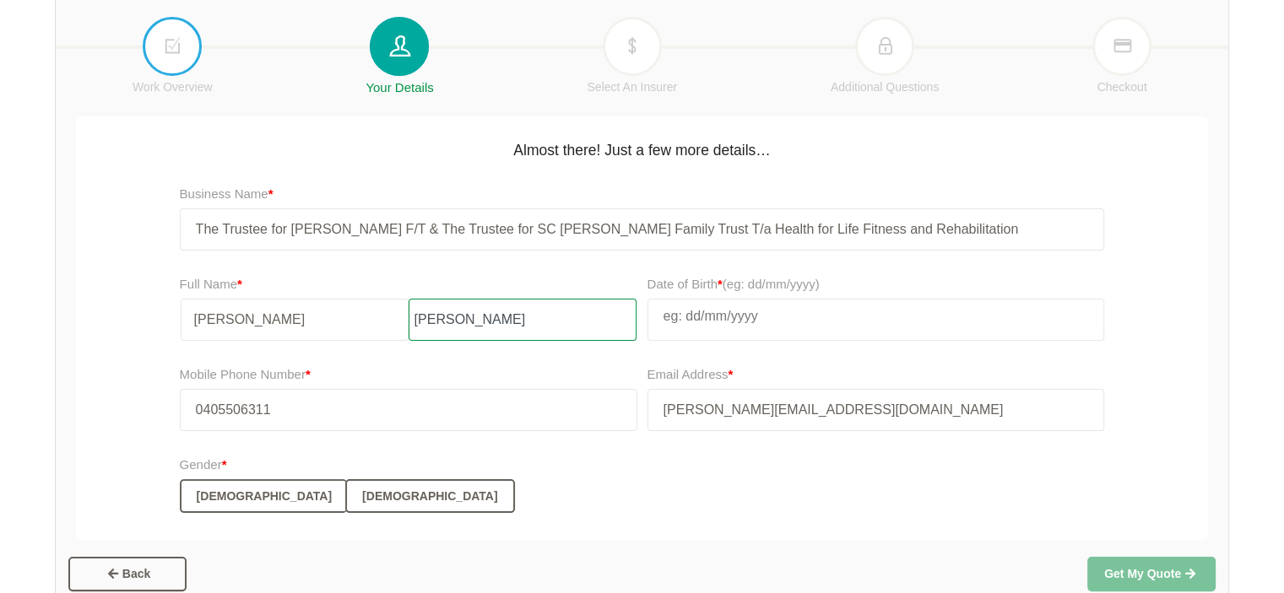
click at [491, 319] on input "[PERSON_NAME]" at bounding box center [523, 320] width 228 height 42
type input "[PERSON_NAME]"
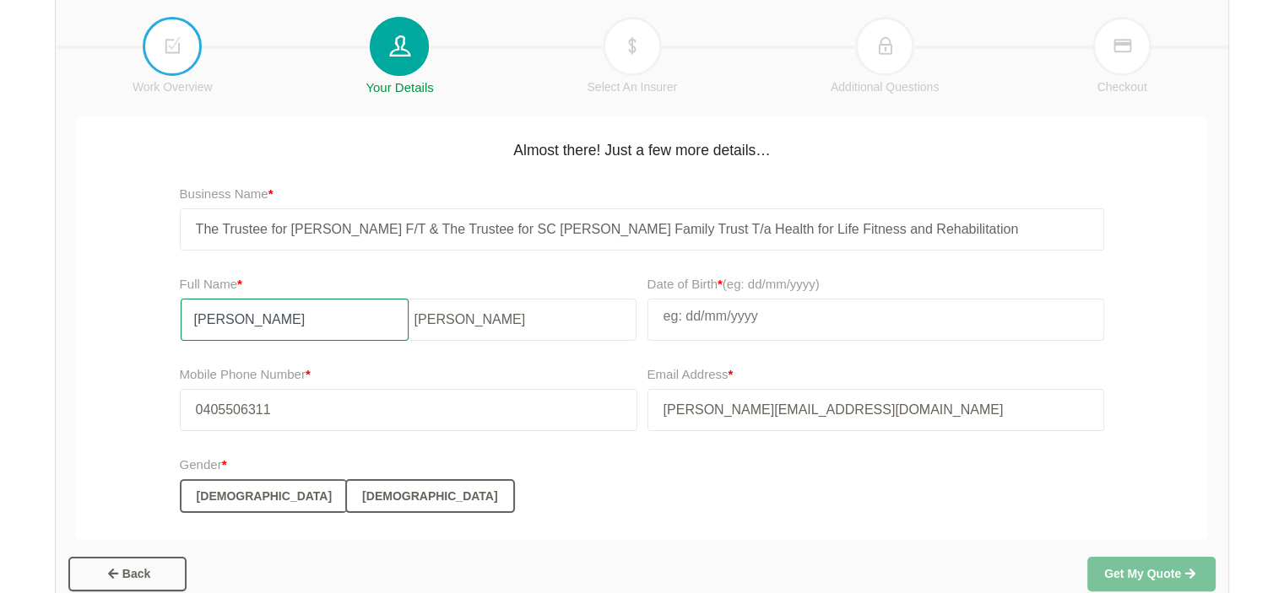
click at [289, 324] on input "[PERSON_NAME]" at bounding box center [295, 320] width 228 height 42
type input "[PERSON_NAME]"
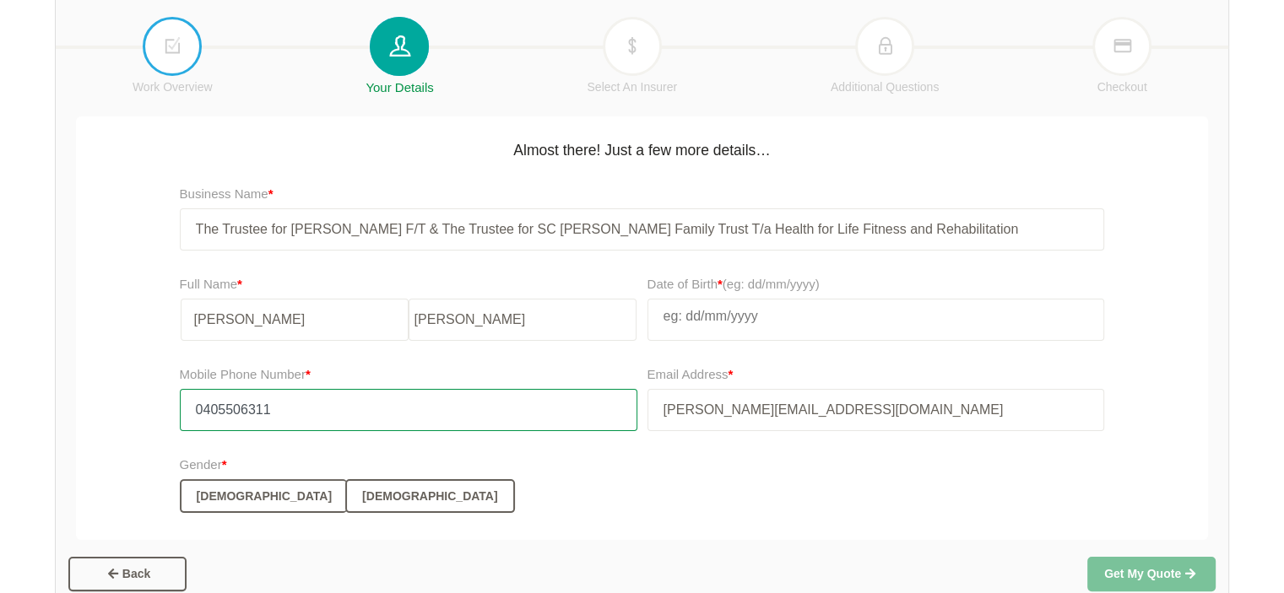
click at [488, 413] on input "0405506311" at bounding box center [409, 410] width 458 height 42
type input "0405506311"
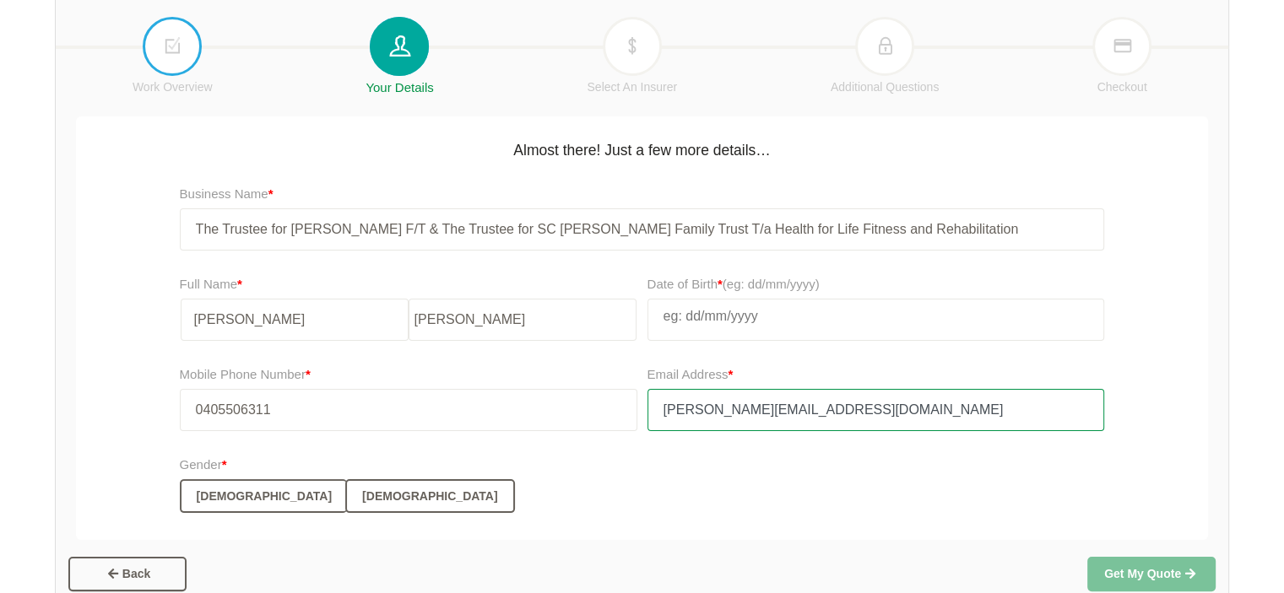
click at [1060, 426] on input "[PERSON_NAME][EMAIL_ADDRESS][DOMAIN_NAME]" at bounding box center [876, 410] width 458 height 42
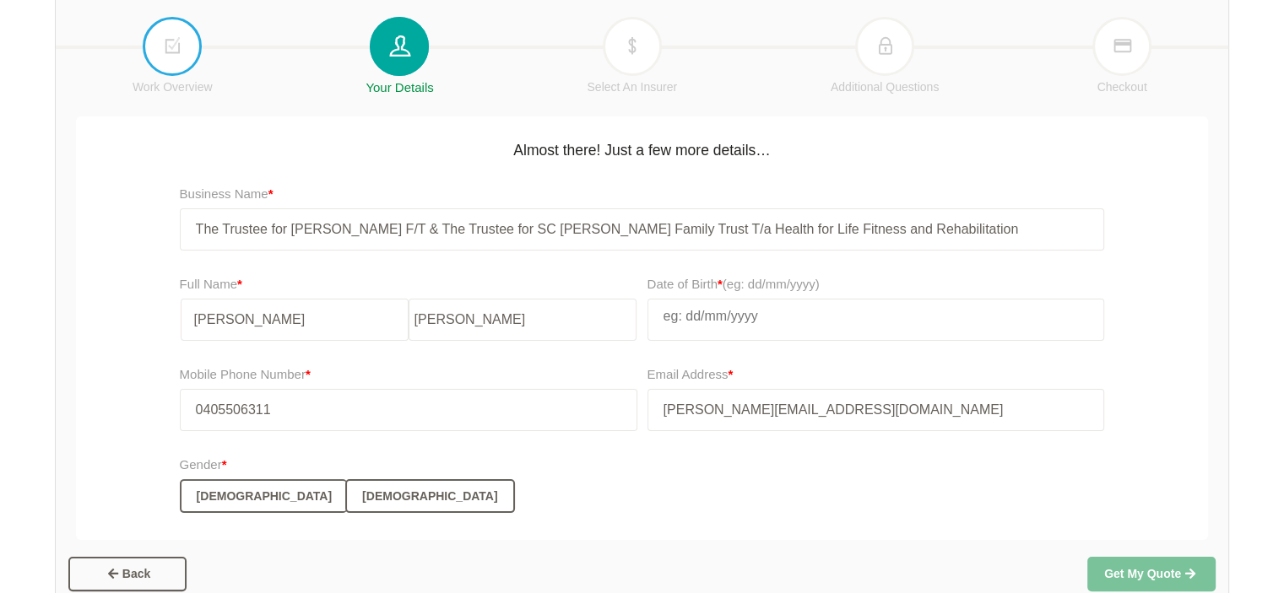
click at [763, 318] on input "text" at bounding box center [876, 317] width 456 height 34
select select "8"
select select "2007"
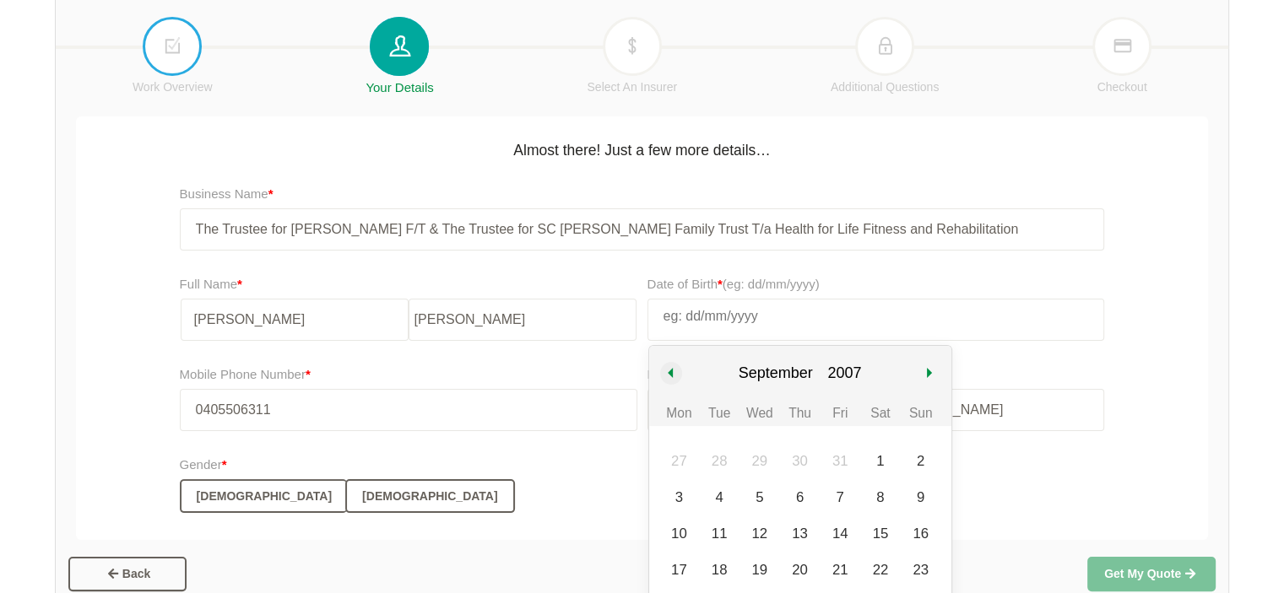
click at [679, 375] on button "Previous month" at bounding box center [671, 373] width 51 height 55
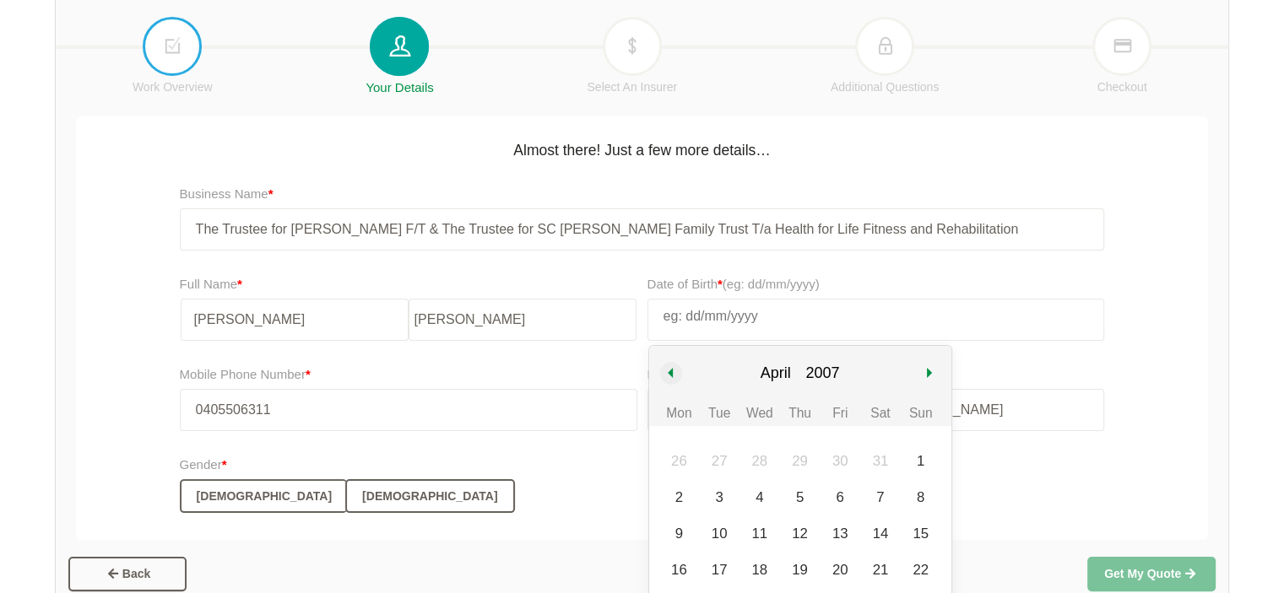
click at [679, 375] on button "Previous month" at bounding box center [671, 373] width 51 height 55
select select "2"
click at [837, 375] on select "1967 1968 1969 1970 1971 1972 1973 1974 1975 1976 1977 1978 1979" at bounding box center [828, 373] width 46 height 55
select select "1981"
click at [805, 346] on select "1967 1968 1969 1970 1971 1972 1973 1974 1975 1976 1977 1978 1979" at bounding box center [828, 373] width 46 height 55
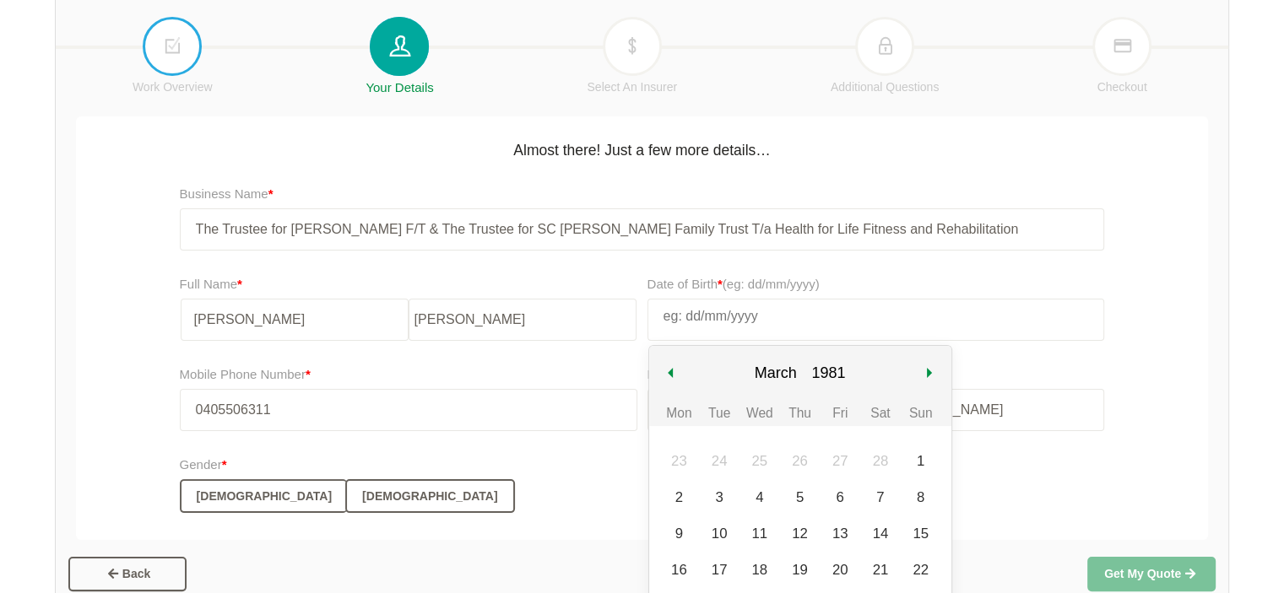
scroll to position [333, 0]
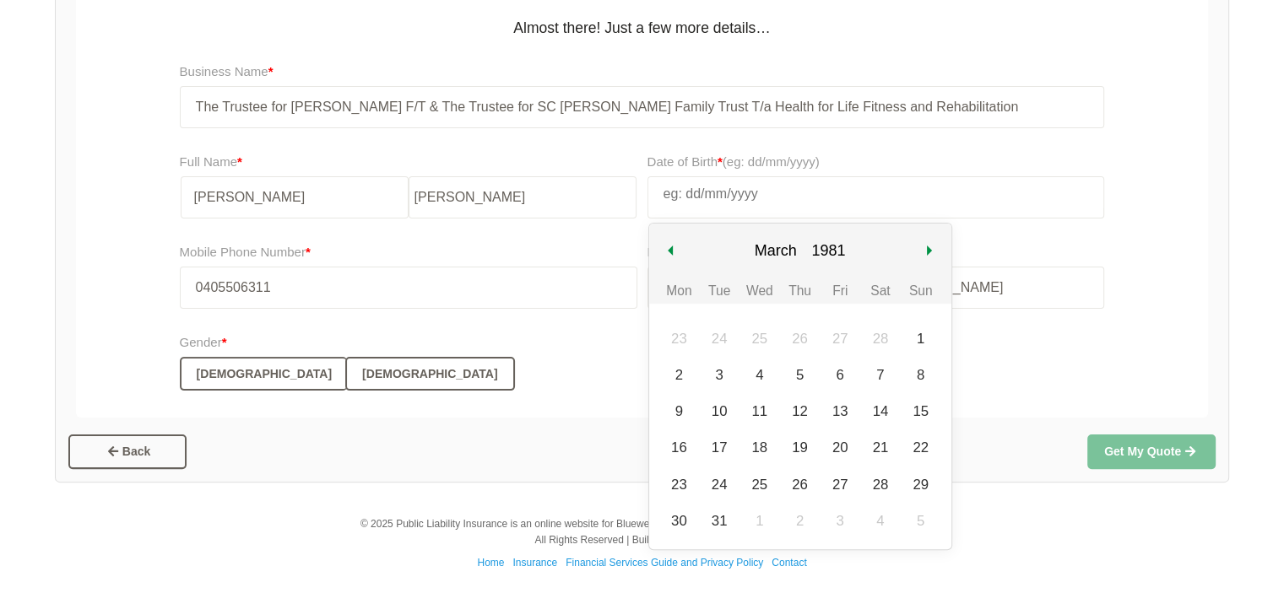
click at [760, 248] on select "January February March April May June July August September October November De…" at bounding box center [775, 251] width 54 height 55
select select "8"
click at [748, 224] on select "January February March April May June July August September October November De…" at bounding box center [775, 251] width 54 height 55
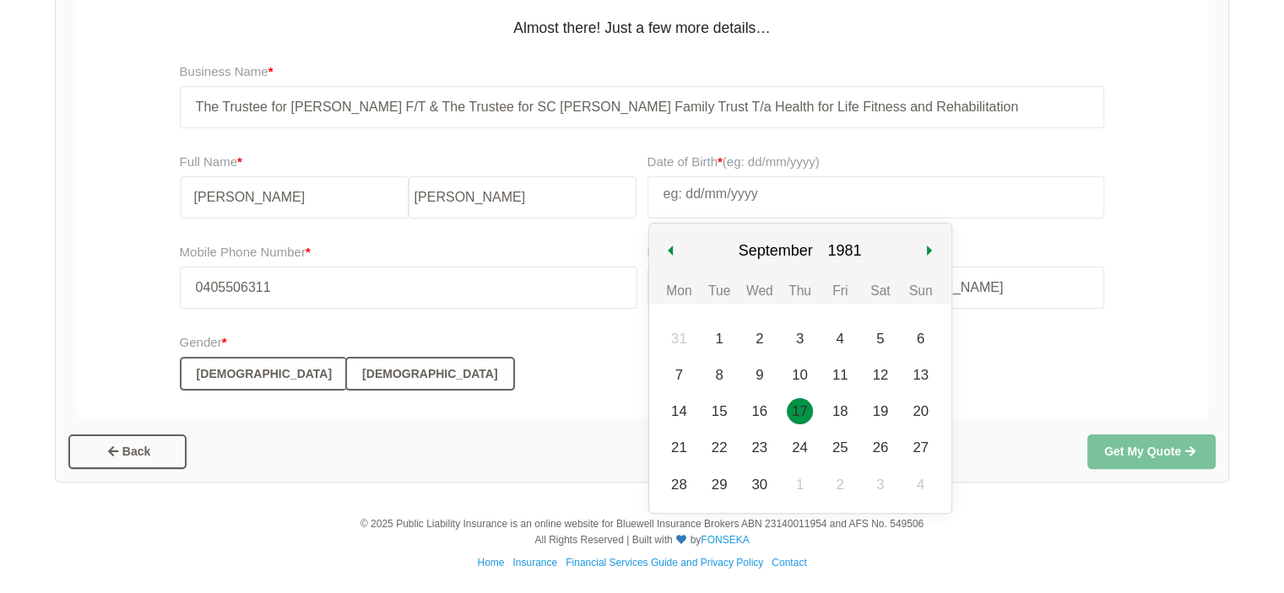
click at [800, 409] on div "17" at bounding box center [800, 411] width 26 height 26
type input "[DATE]"
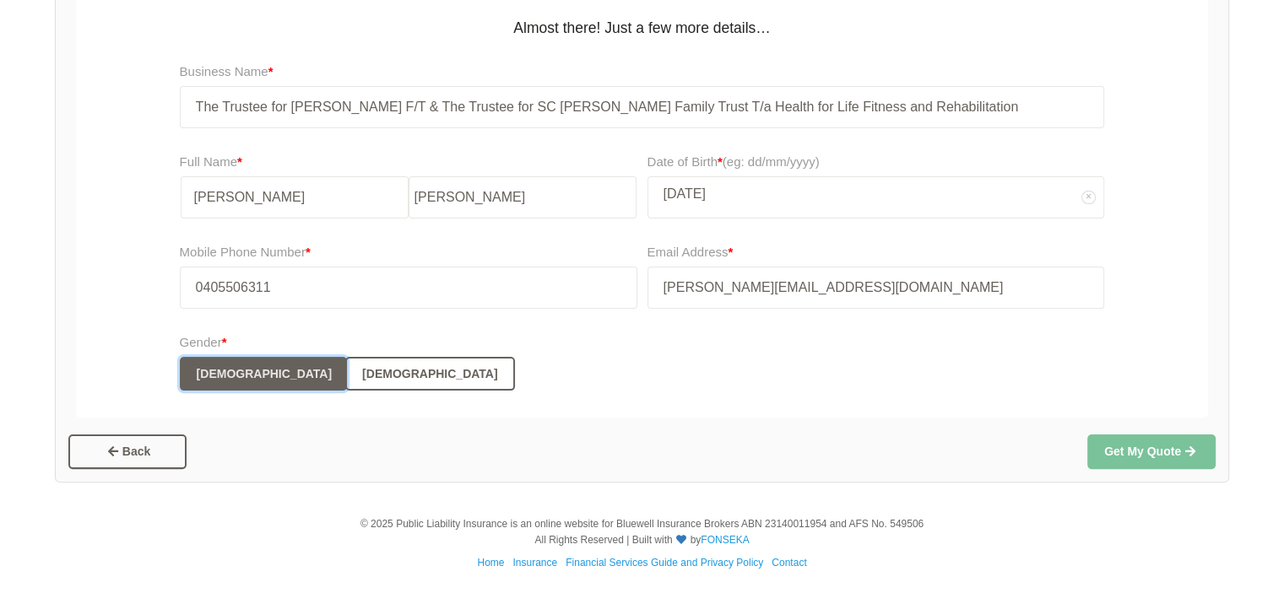
click at [186, 364] on button "[DEMOGRAPHIC_DATA]" at bounding box center [263, 374] width 167 height 34
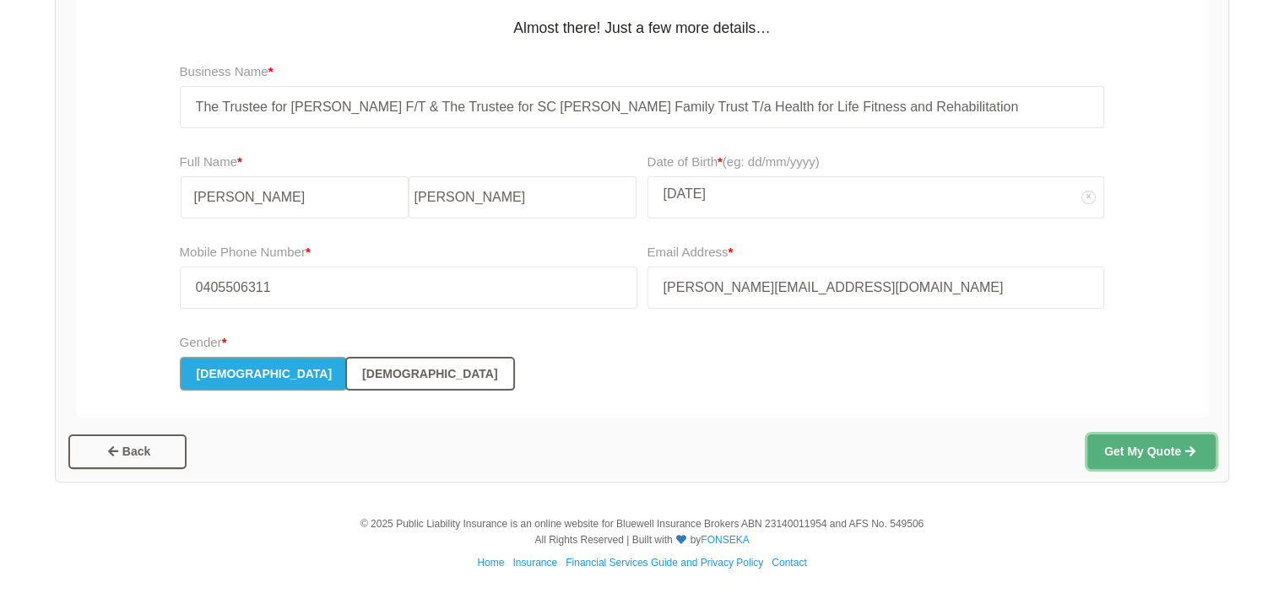
click at [1156, 458] on button "Get My Quote" at bounding box center [1151, 452] width 128 height 34
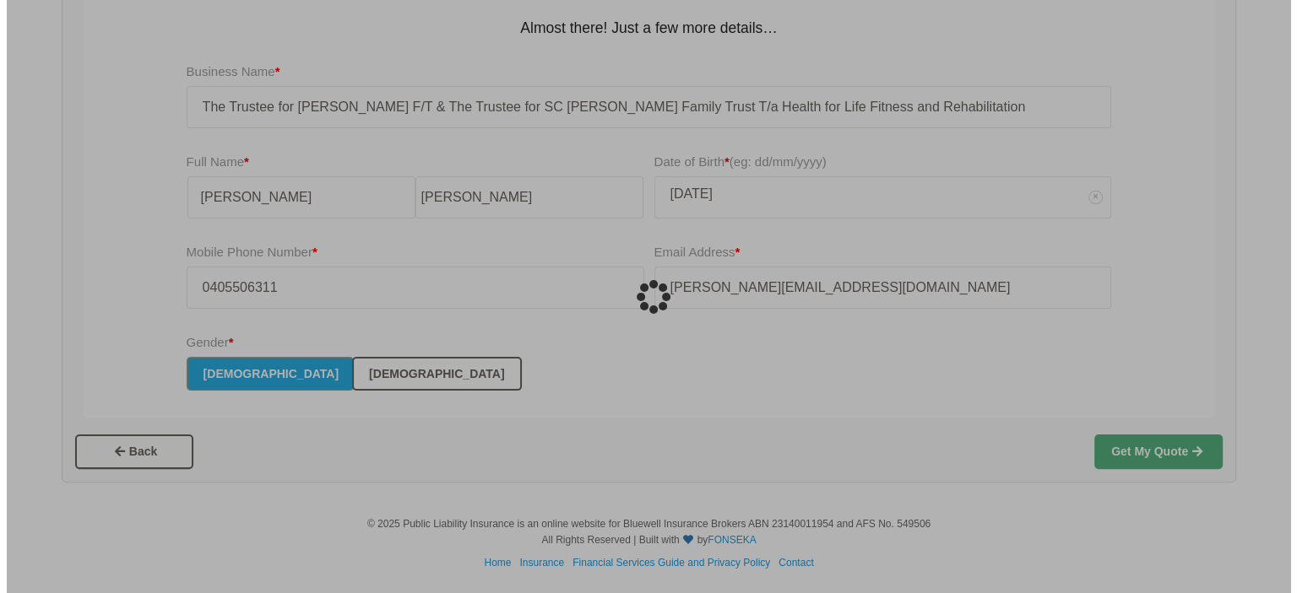
scroll to position [0, 0]
